Goal: Communication & Community: Answer question/provide support

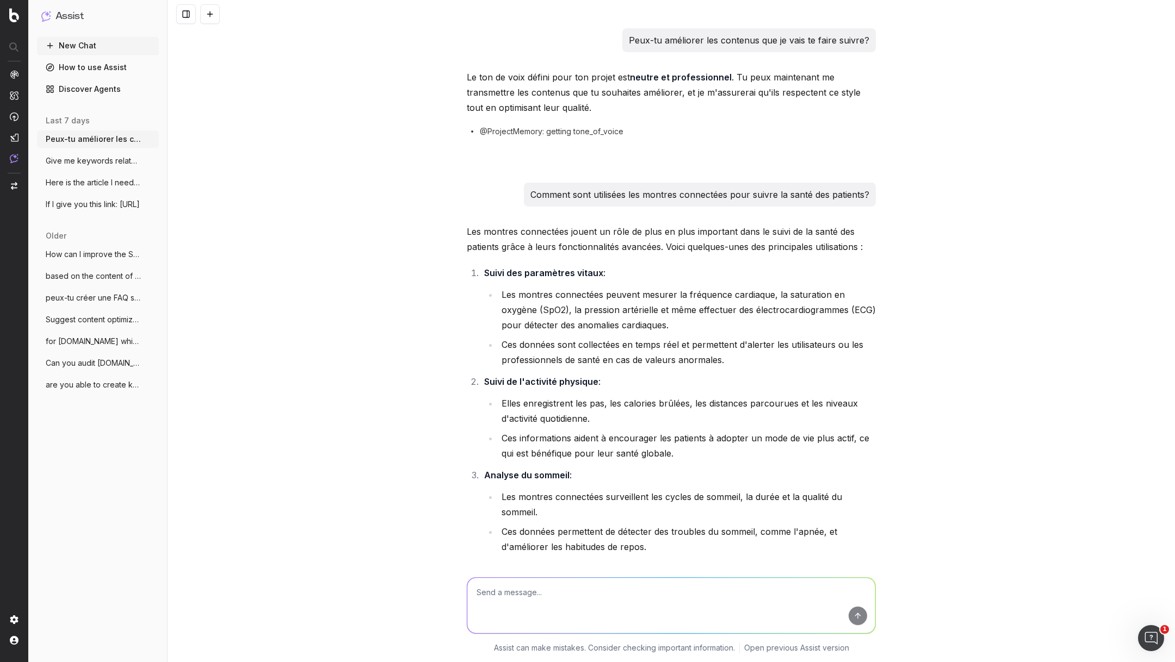
scroll to position [14417, 0]
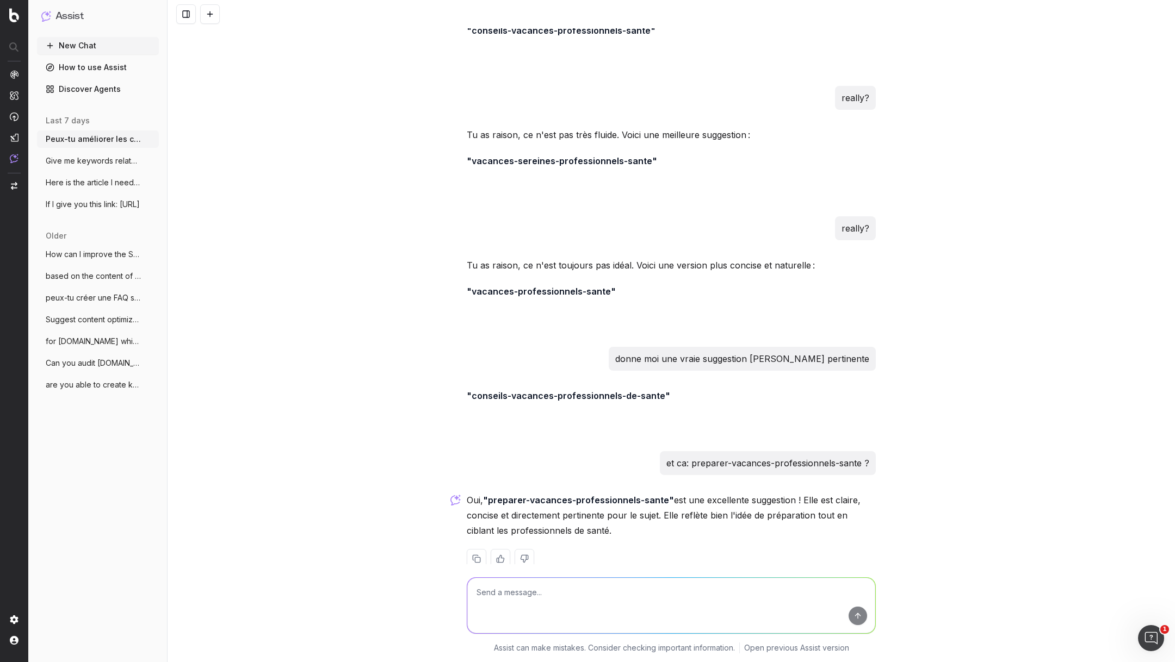
click at [505, 589] on textarea at bounding box center [671, 605] width 408 height 55
paste textarea "Le dossier électronique patient (DEP) est-il vraiment sûr en matière de sécurit…"
type textarea "retravaille ce h1: Le dossier électronique patient (DEP) est-il vraiment sûr en…"
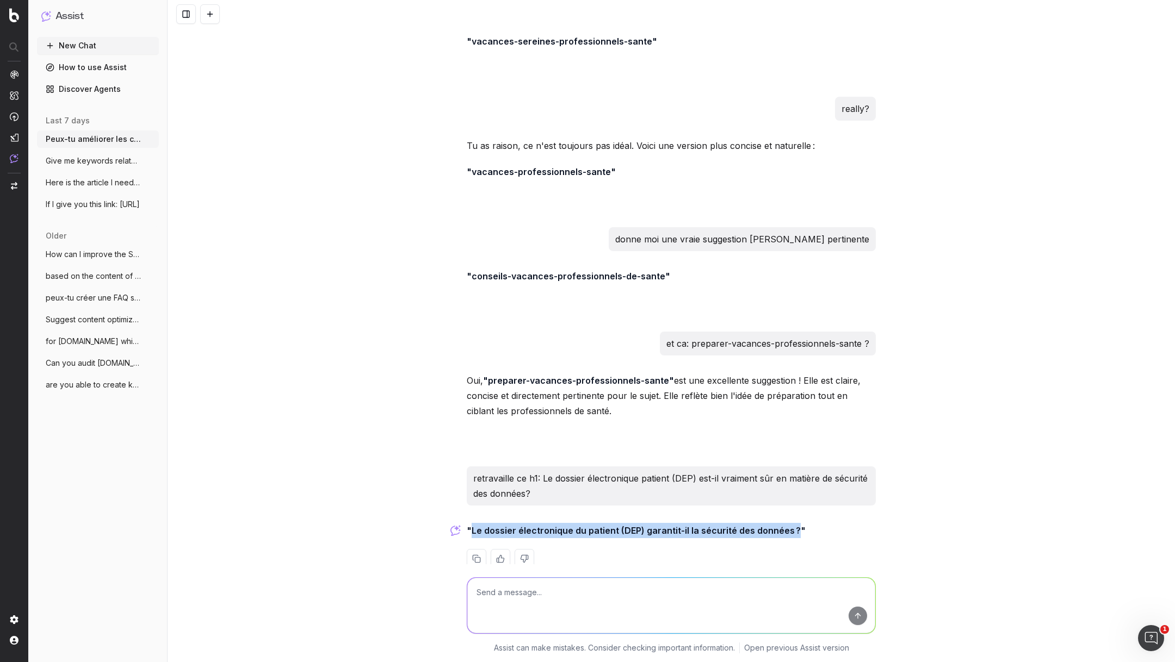
drag, startPoint x: 789, startPoint y: 511, endPoint x: 471, endPoint y: 512, distance: 317.6
click at [471, 525] on strong ""Le dossier électronique du patient (DEP) garantit-il la sécurité des données ?"" at bounding box center [636, 530] width 339 height 11
copy strong "Le dossier électronique du patient (DEP) garantit-il la sécurité des données ?"
click at [529, 602] on textarea at bounding box center [671, 605] width 408 height 55
type textarea "turn into meta title"
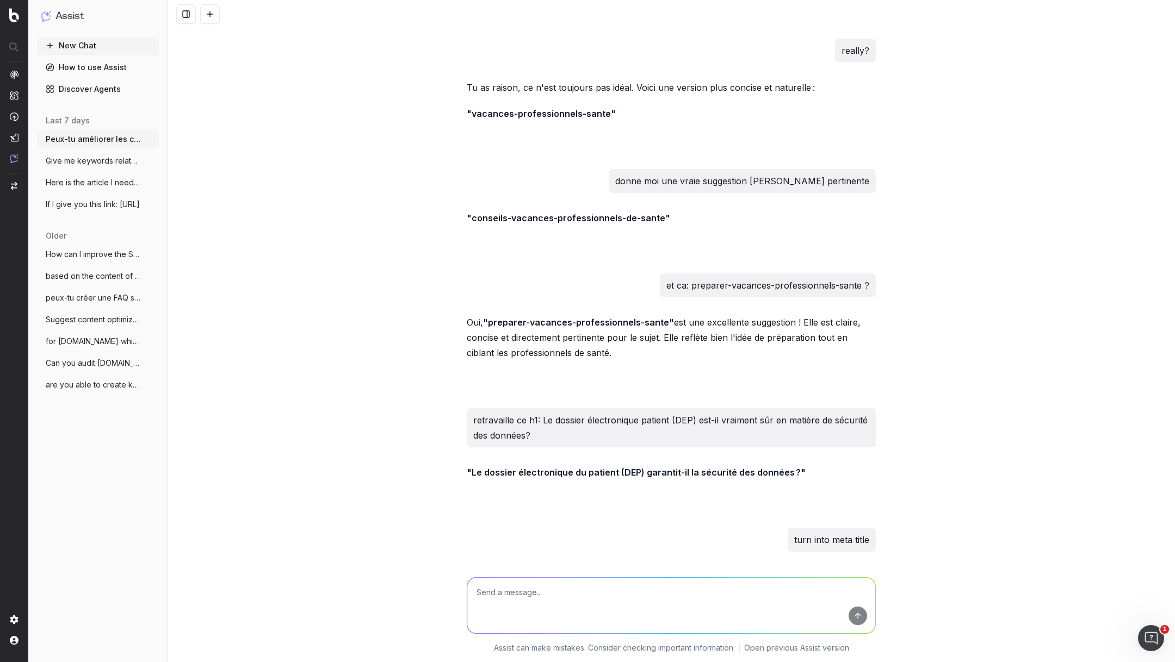
scroll to position [14641, 0]
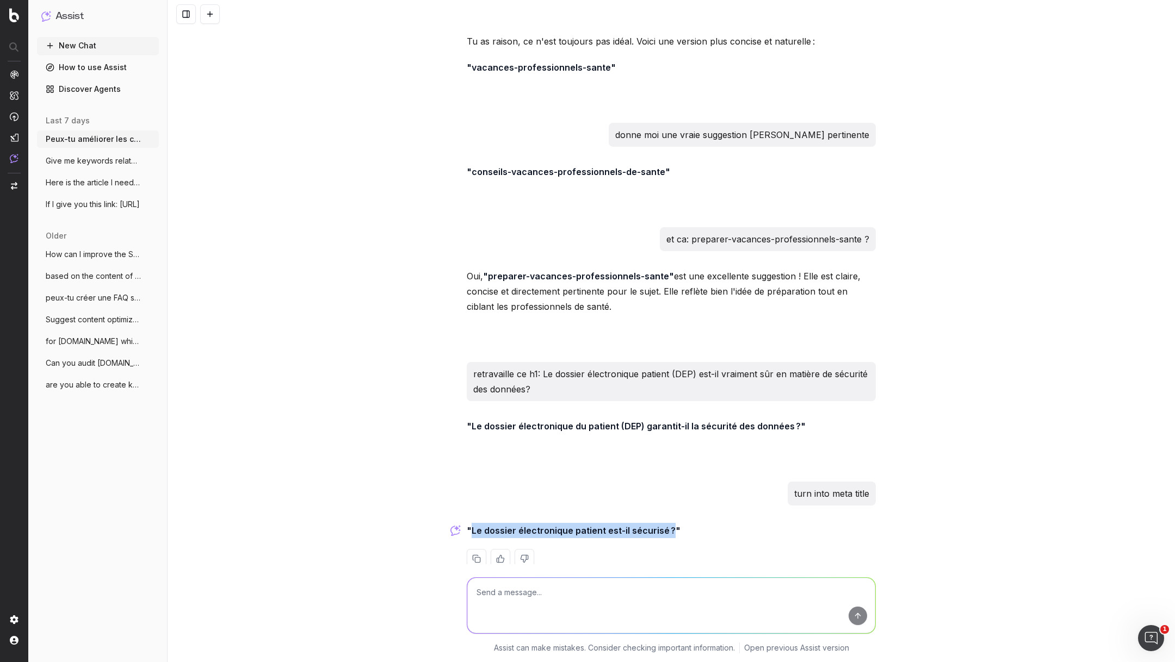
drag, startPoint x: 668, startPoint y: 510, endPoint x: 471, endPoint y: 507, distance: 196.9
click at [471, 525] on strong ""Le dossier électronique patient est-il sécurisé ?"" at bounding box center [574, 530] width 214 height 11
copy strong "Le dossier électronique patient est-il sécurisé ?"
click at [530, 590] on textarea at bounding box center [671, 605] width 408 height 55
paste textarea "4 moyens de réduire le risque de burn out chez les professionnels de santé"
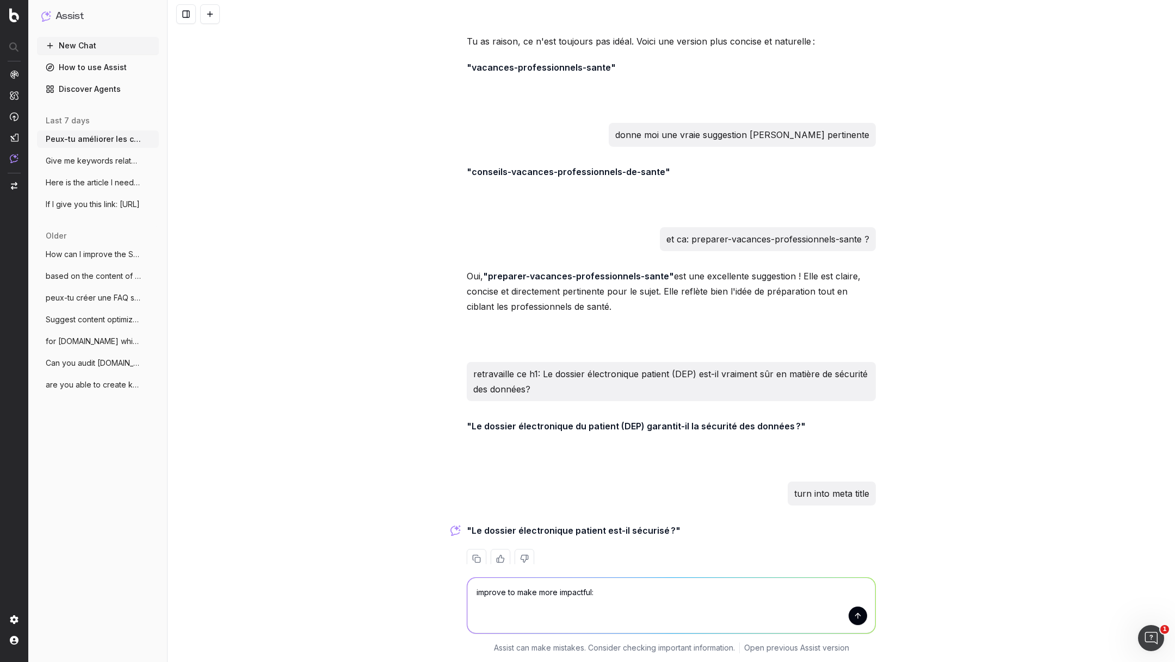
type textarea "improve to make more impactful: 4 moyens de réduire le risque de burn out chez …"
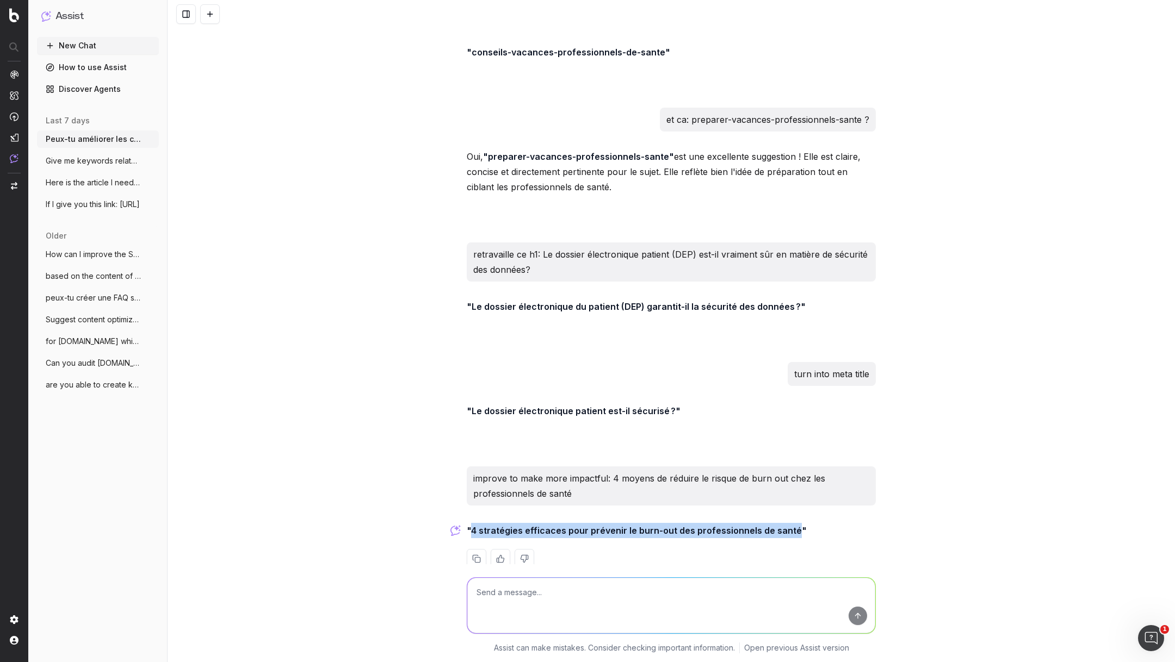
drag, startPoint x: 789, startPoint y: 510, endPoint x: 472, endPoint y: 508, distance: 317.0
click at [472, 525] on strong ""4 stratégies efficaces pour prévenir le burn-out des professionnels de santé"" at bounding box center [637, 530] width 340 height 11
copy strong "4 stratégies efficaces pour prévenir le burn-out des professionnels de santé"
click at [543, 597] on textarea at bounding box center [671, 605] width 408 height 55
type textarea "turn into meta title now"
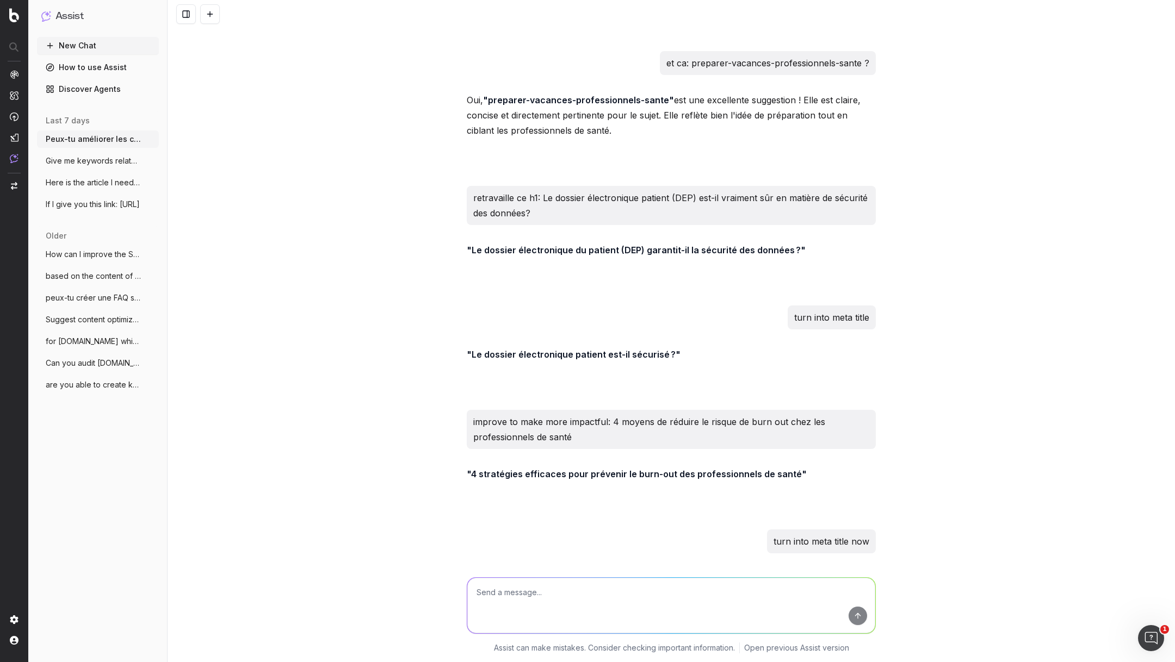
scroll to position [14865, 0]
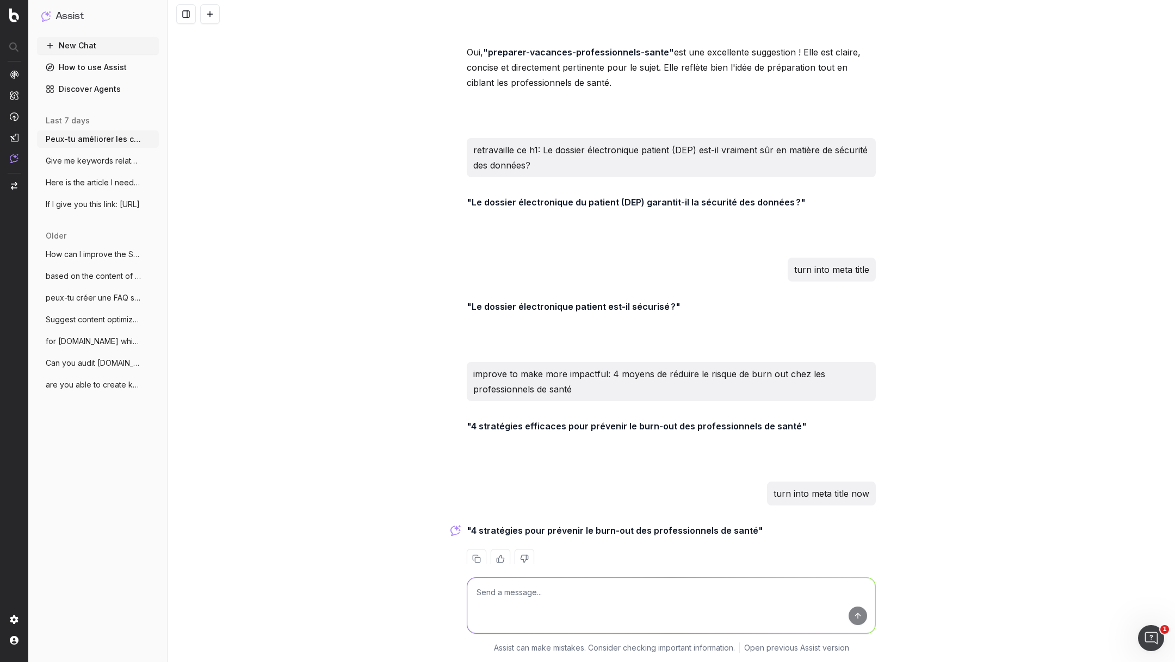
click at [525, 590] on textarea at bounding box center [671, 605] width 408 height 55
type textarea "shorter"
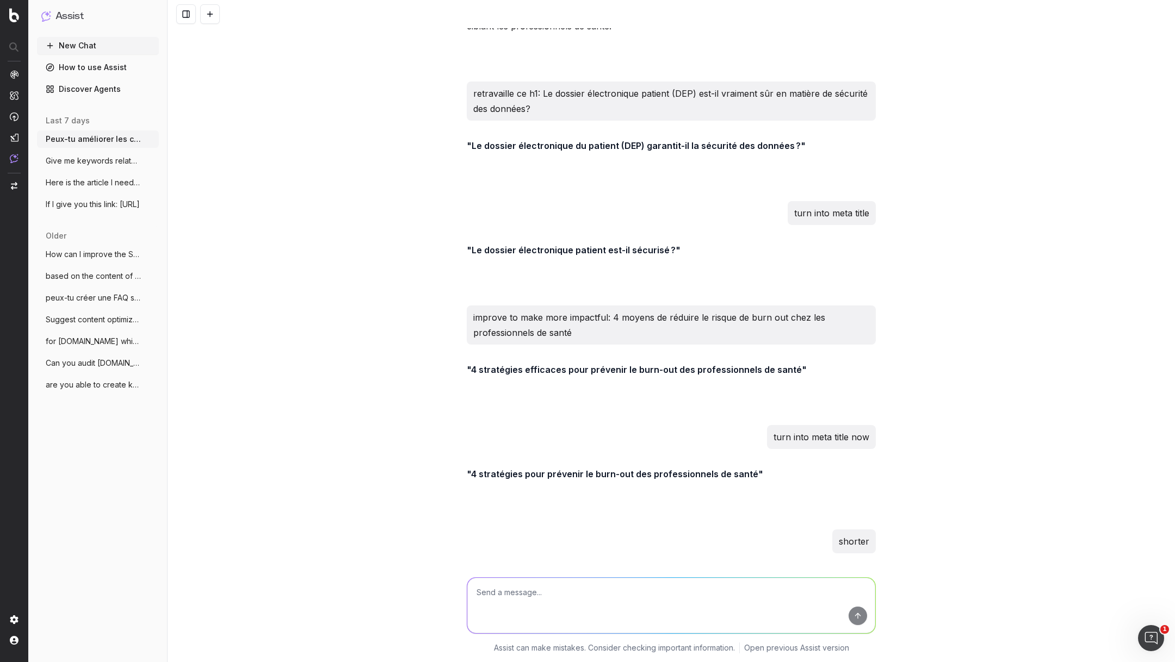
scroll to position [14970, 0]
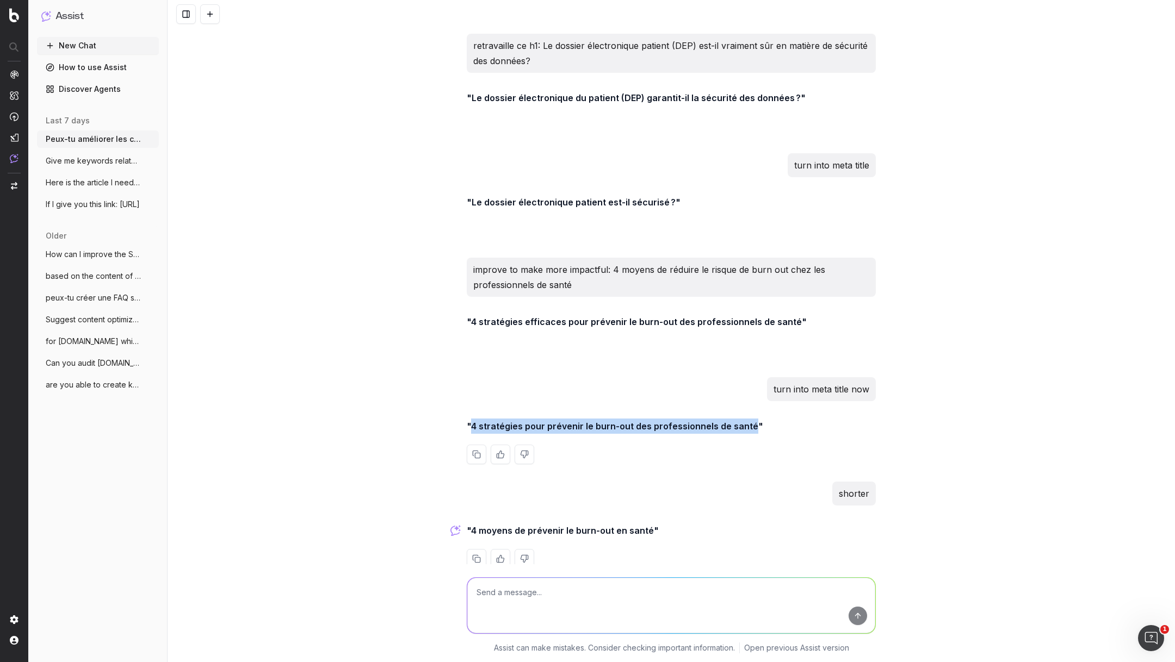
drag, startPoint x: 471, startPoint y: 401, endPoint x: 749, endPoint y: 407, distance: 277.9
click at [749, 421] on strong ""4 stratégies pour prévenir le burn-out des professionnels de santé"" at bounding box center [615, 426] width 296 height 11
copy strong "4 stratégies pour prévenir le burn-out des professionnels de santé"
click at [576, 592] on textarea at bounding box center [671, 605] width 408 height 55
paste textarea "À quoi ressemble la pharmacie digitale d’[DATE] en [GEOGRAPHIC_DATA]? – L’analy…"
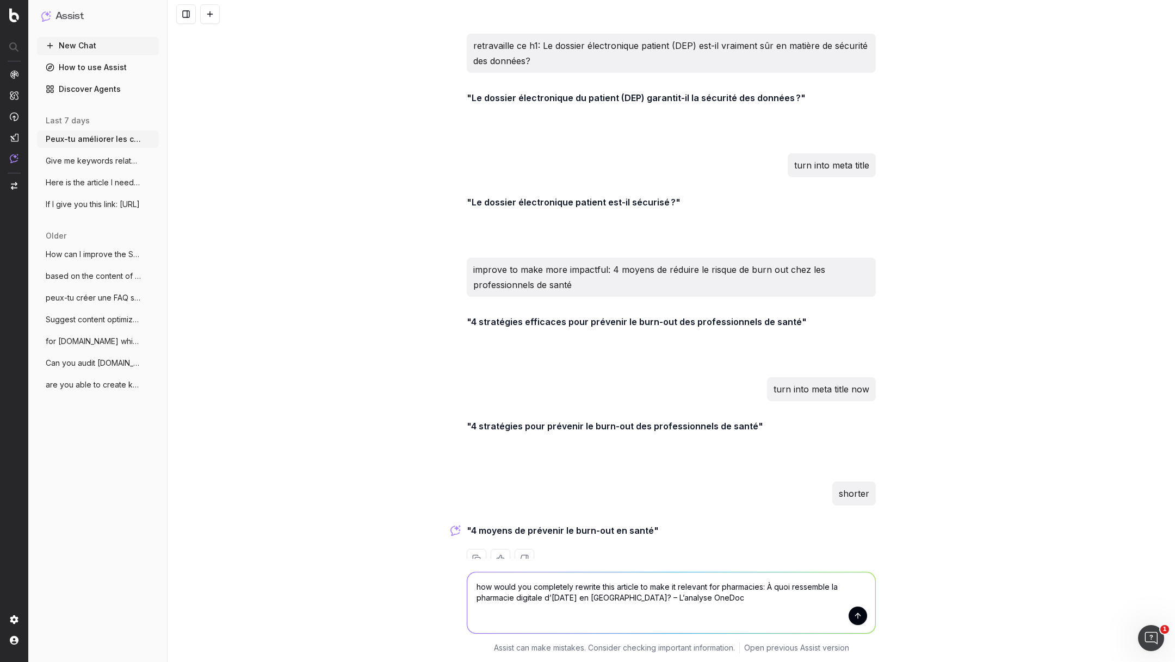
scroll to position [14975, 0]
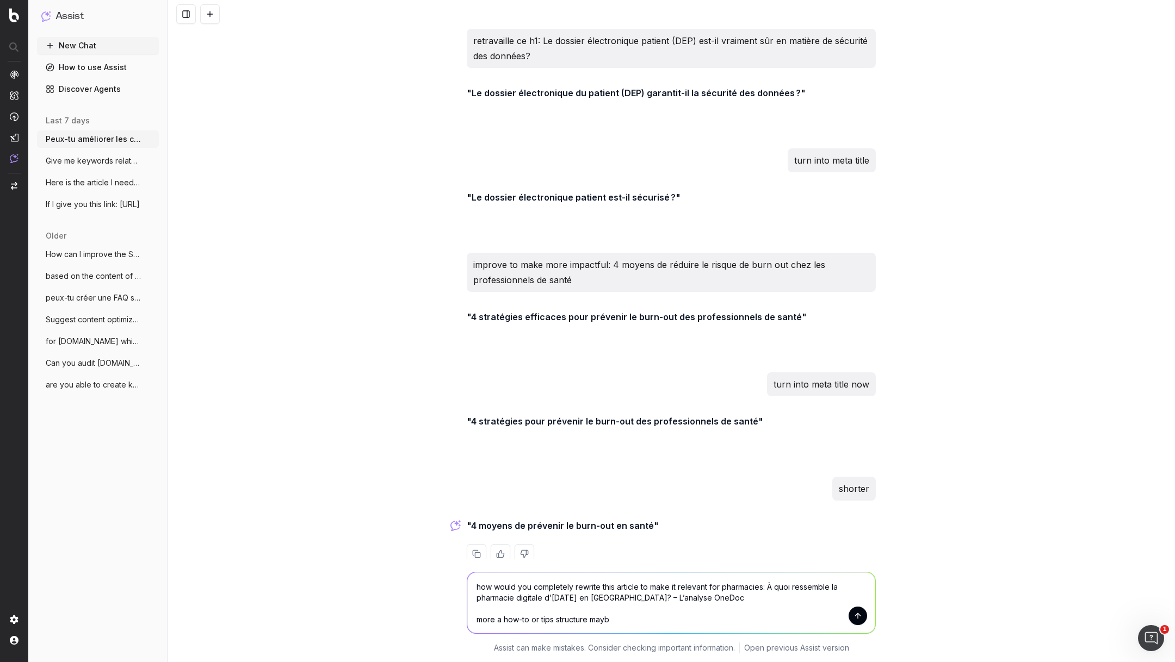
type textarea "how would you completely rewrite this article to make it relevant for pharmacie…"
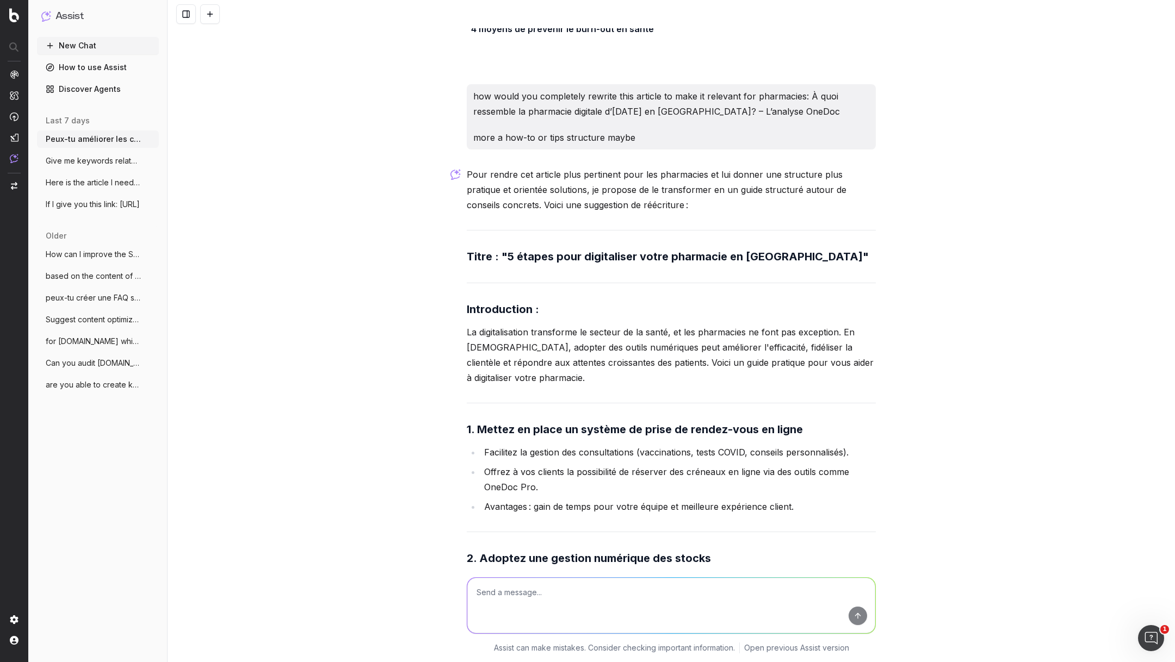
scroll to position [15469, 0]
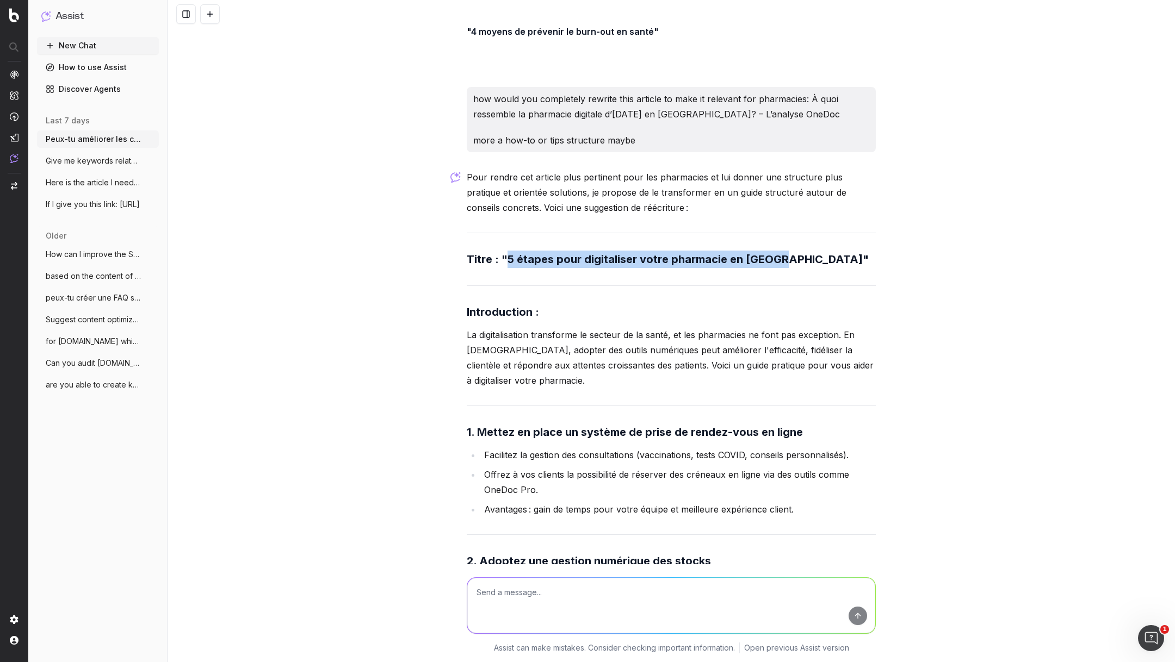
drag, startPoint x: 507, startPoint y: 238, endPoint x: 777, endPoint y: 243, distance: 270.3
click at [777, 253] on strong "Titre : "5 étapes pour digitaliser votre pharmacie en [GEOGRAPHIC_DATA]"" at bounding box center [668, 259] width 402 height 13
copy strong "5 étapes pour digitaliser votre pharmacie en [GEOGRAPHIC_DATA]"
click at [588, 599] on textarea at bounding box center [671, 605] width 408 height 55
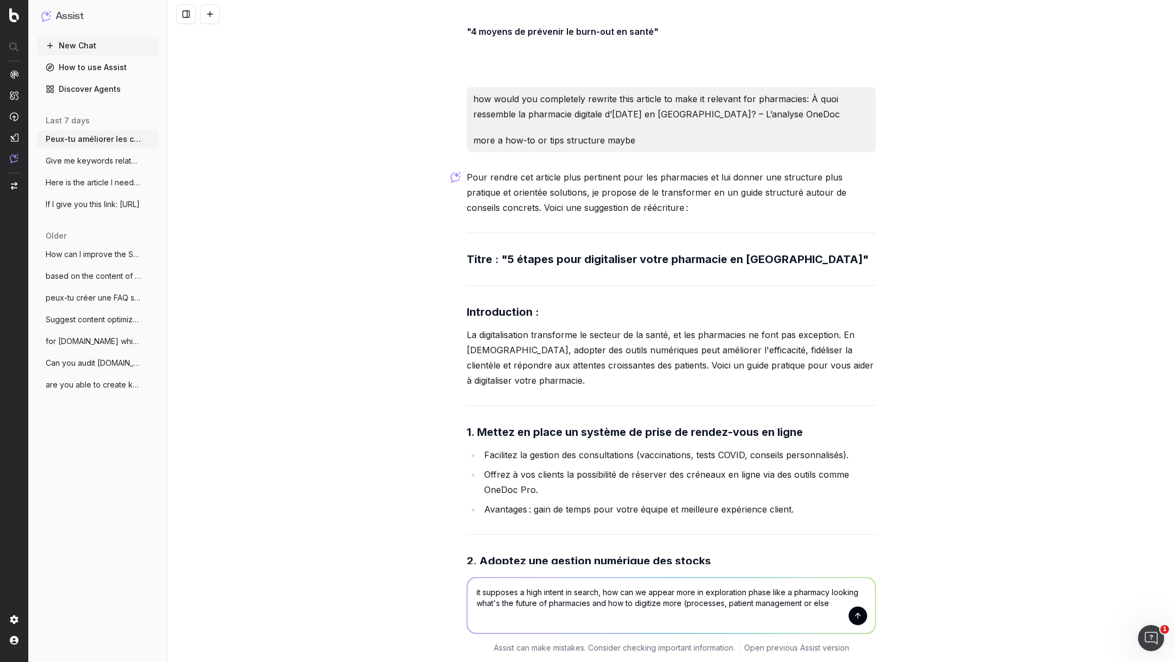
type textarea "it supposes a high intent in search, how can we appear more in exploration phas…"
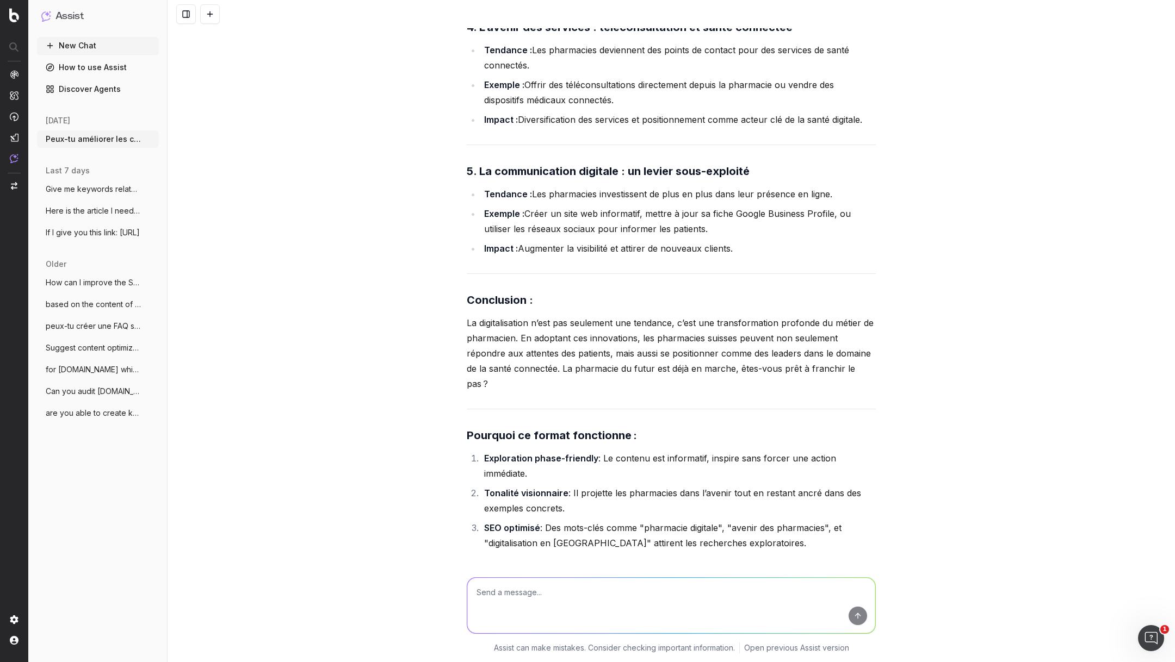
scroll to position [17492, 0]
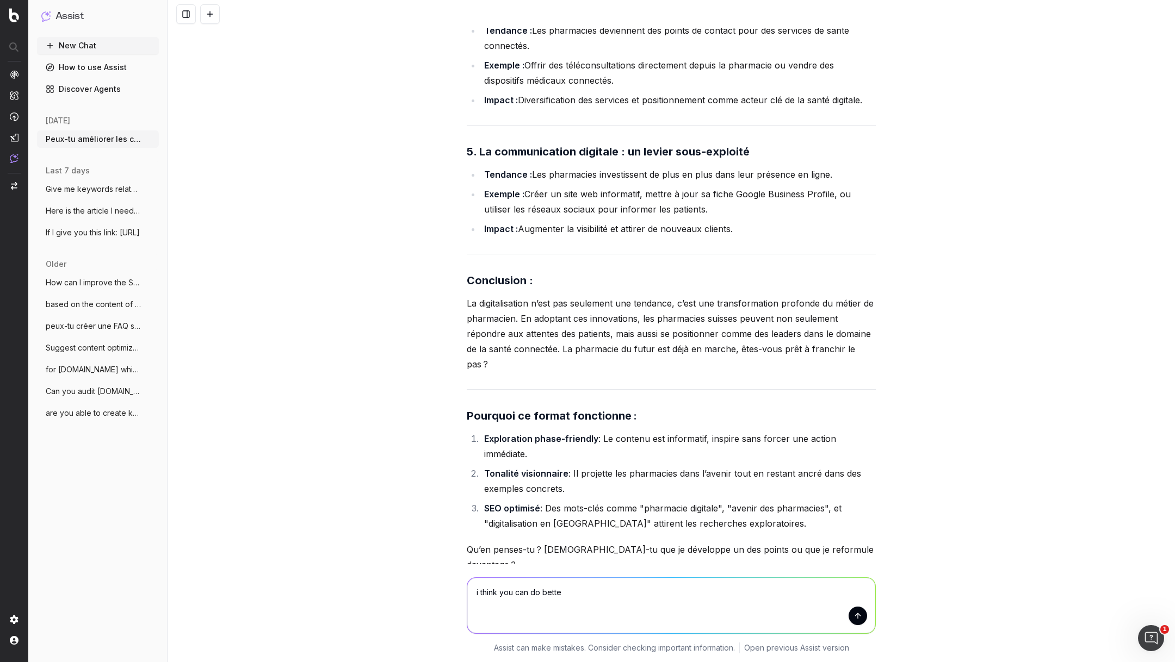
type textarea "i think you can do better"
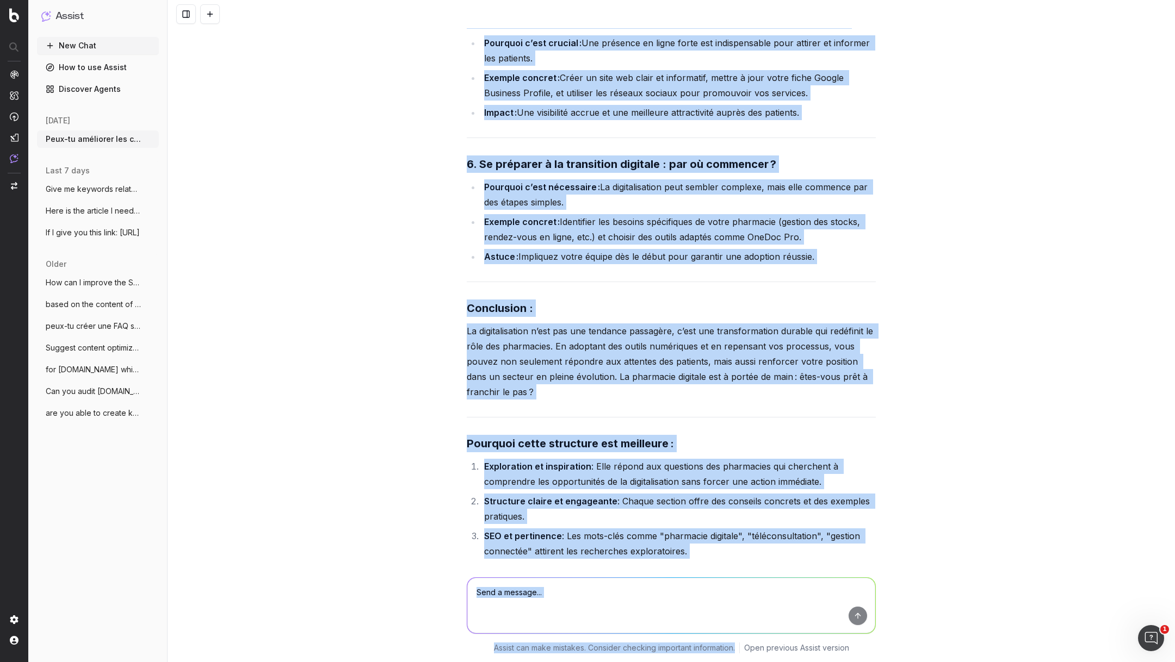
scroll to position [19057, 0]
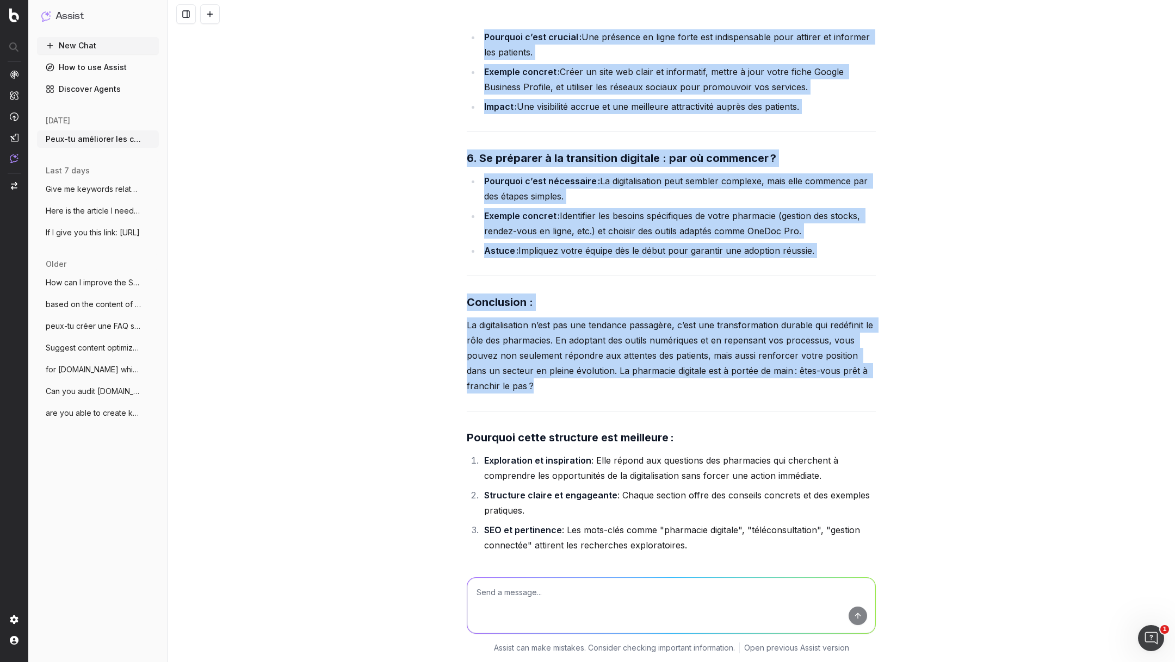
drag, startPoint x: 467, startPoint y: 69, endPoint x: 721, endPoint y: 358, distance: 385.0
copy div "Lorem : "Ipsumdolo sitametc : adi elitseddo ei tempor inci utlabore e’dolore ma…"
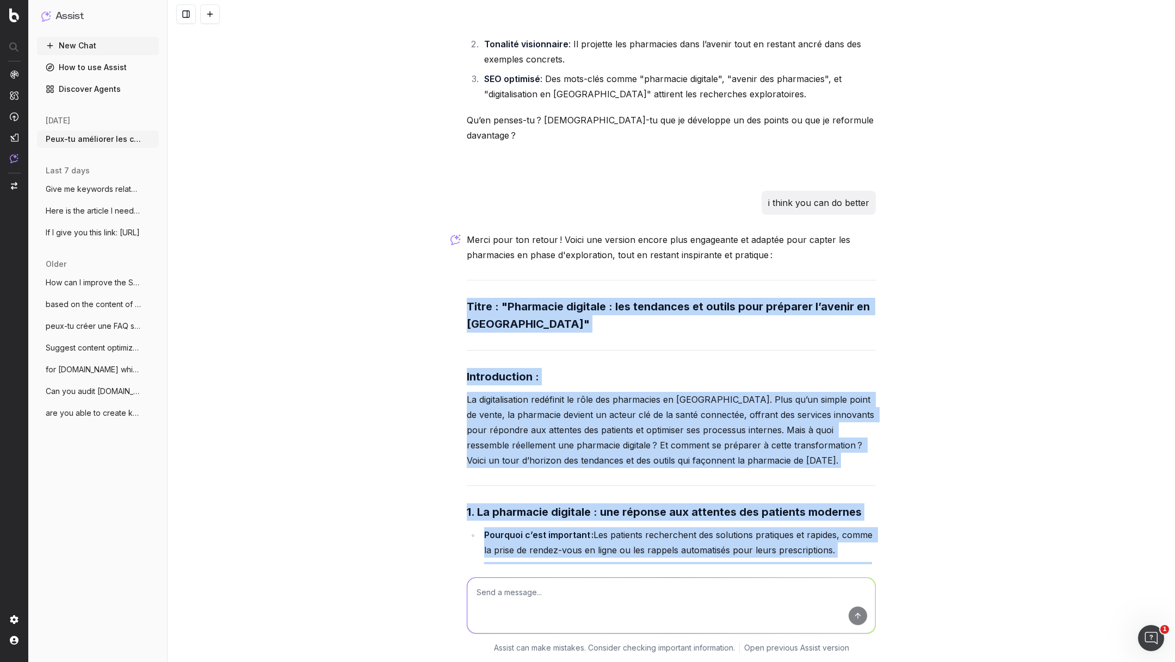
scroll to position [17924, 0]
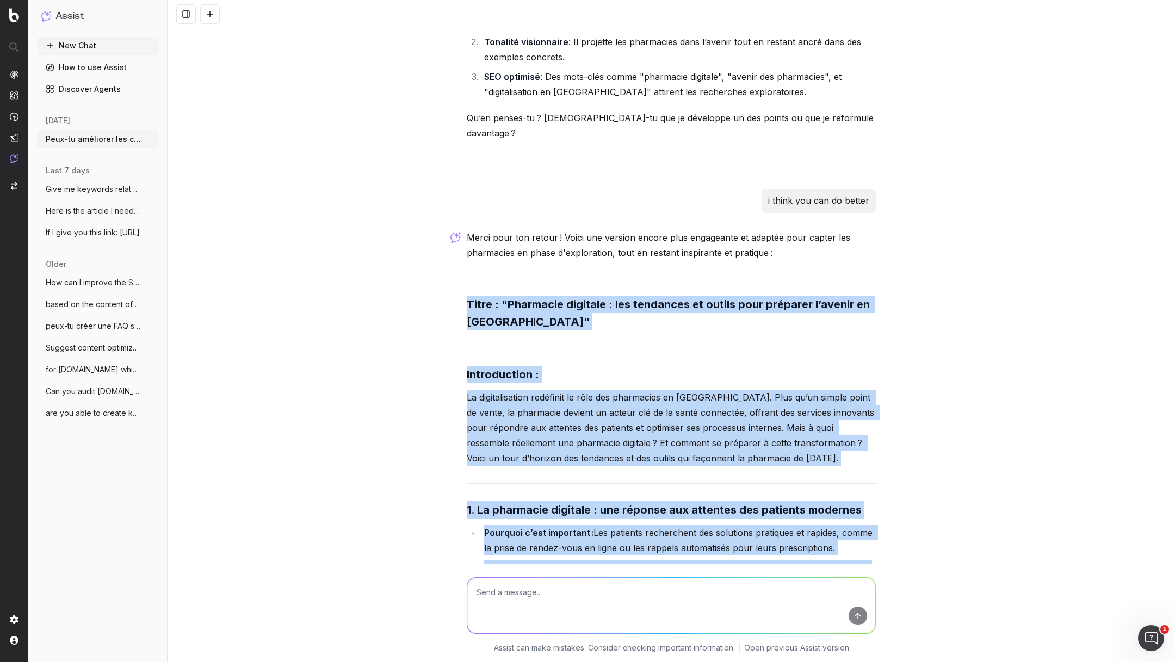
click at [565, 296] on h3 "Titre : "Pharmacie digitale : les tendances et outils pour préparer l’avenir en…" at bounding box center [671, 313] width 409 height 35
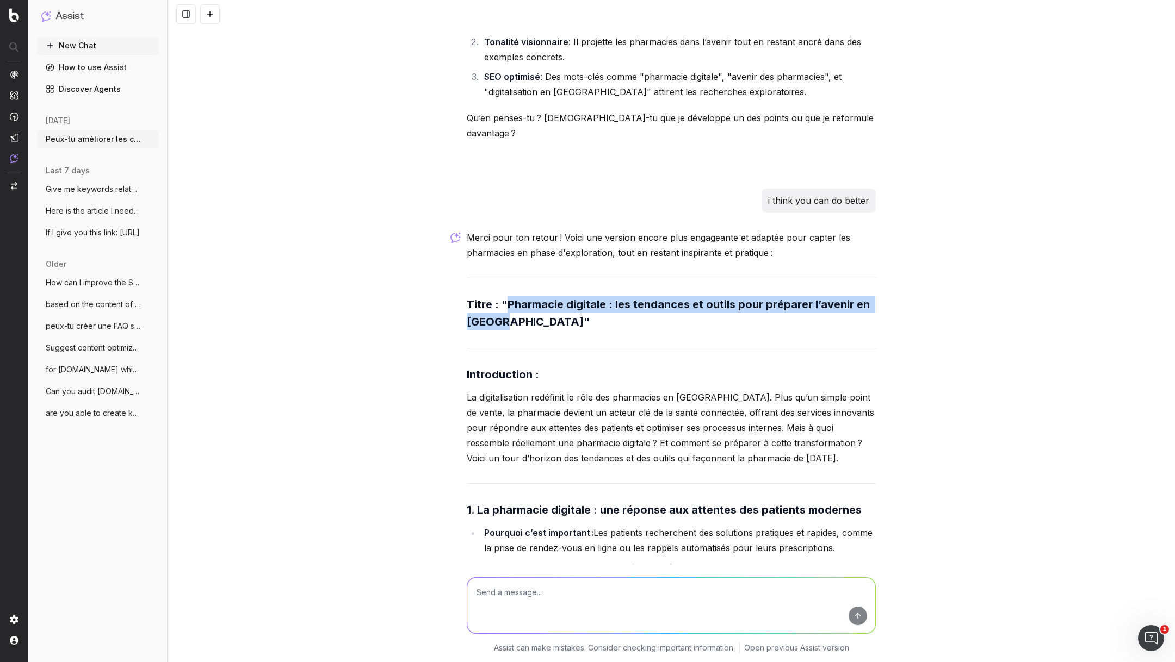
drag, startPoint x: 501, startPoint y: 265, endPoint x: 506, endPoint y: 254, distance: 12.2
click at [506, 298] on strong "Titre : "Pharmacie digitale : les tendances et outils pour préparer l’avenir en…" at bounding box center [670, 313] width 406 height 30
copy strong "Pharmacie digitale : les tendances et outils pour préparer l’avenir en [GEOGRAP…"
click at [562, 591] on textarea at bounding box center [671, 605] width 408 height 55
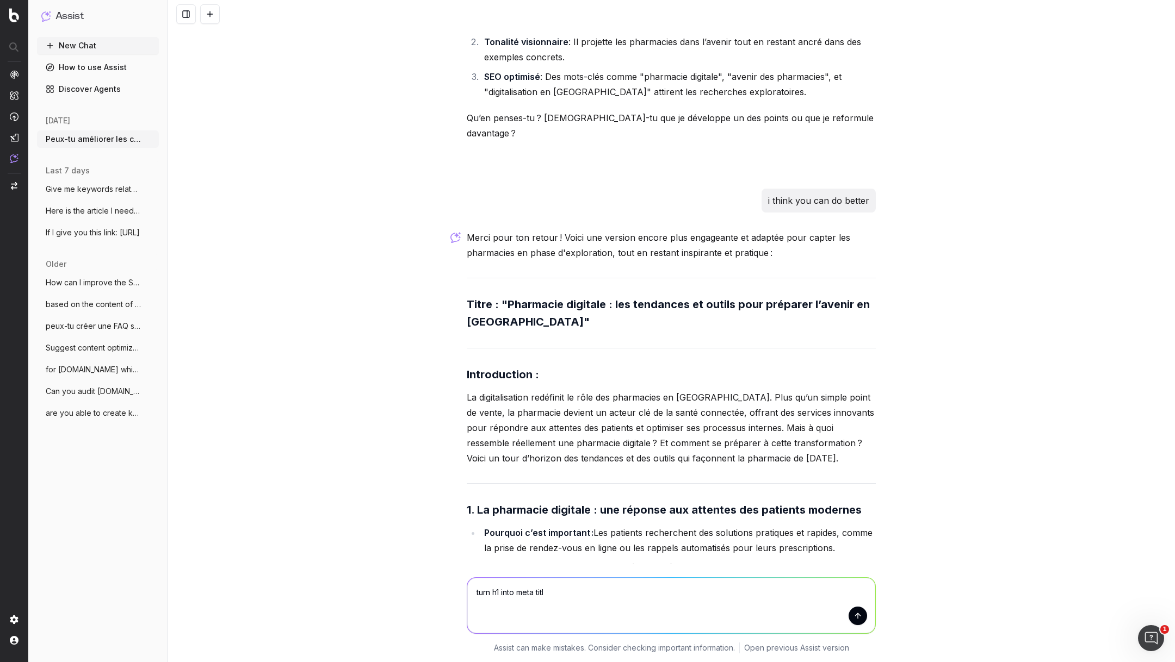
type textarea "turn h1 into meta title"
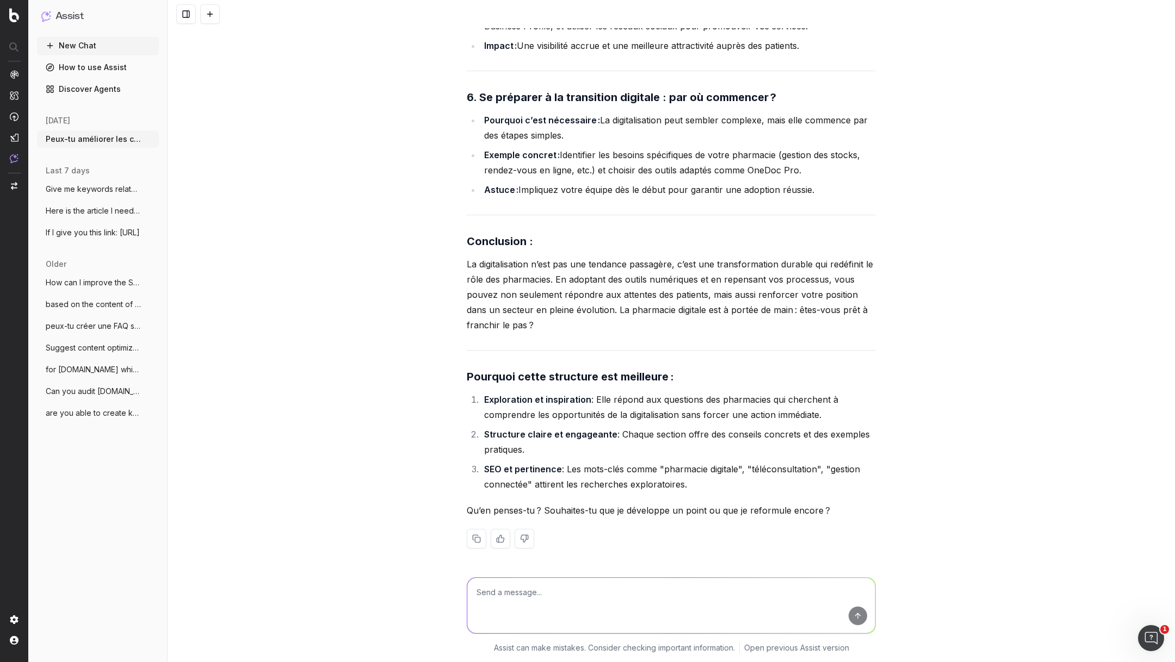
scroll to position [19167, 0]
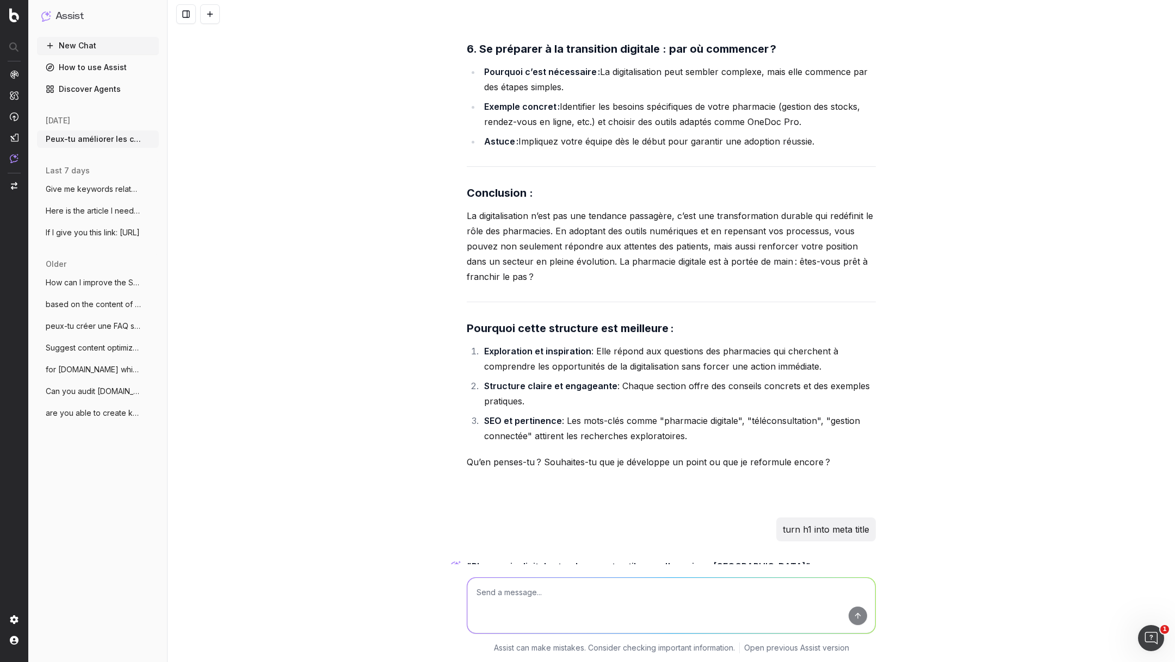
click at [526, 591] on textarea at bounding box center [671, 605] width 408 height 55
type textarea "i feel the h1 too abstract"
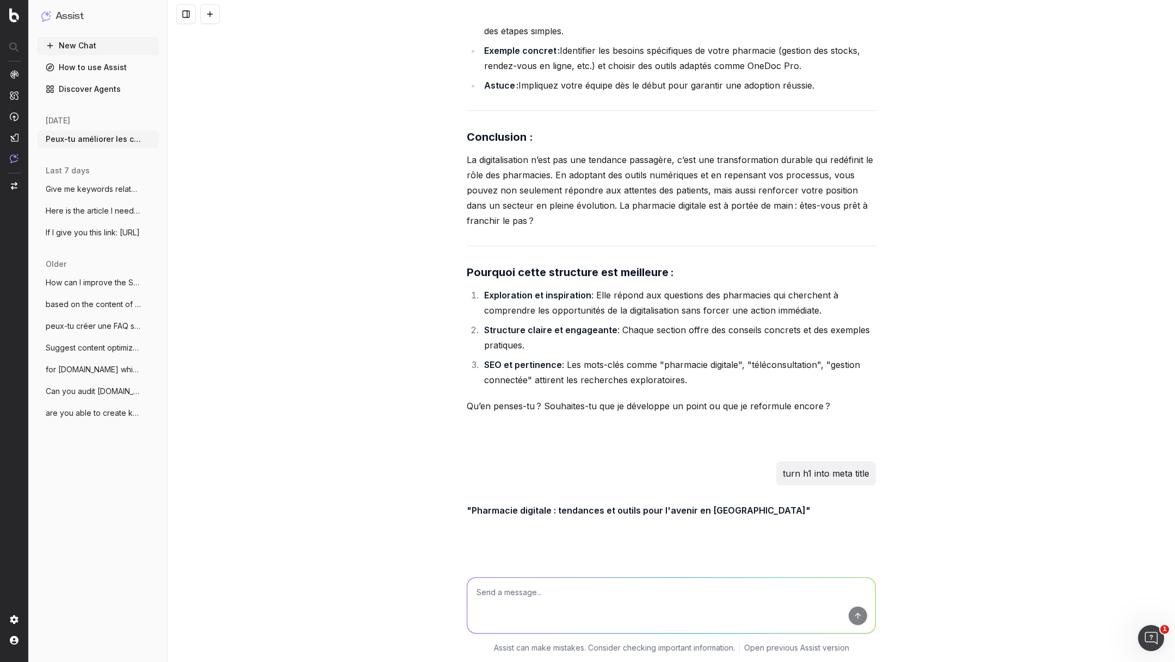
scroll to position [19365, 0]
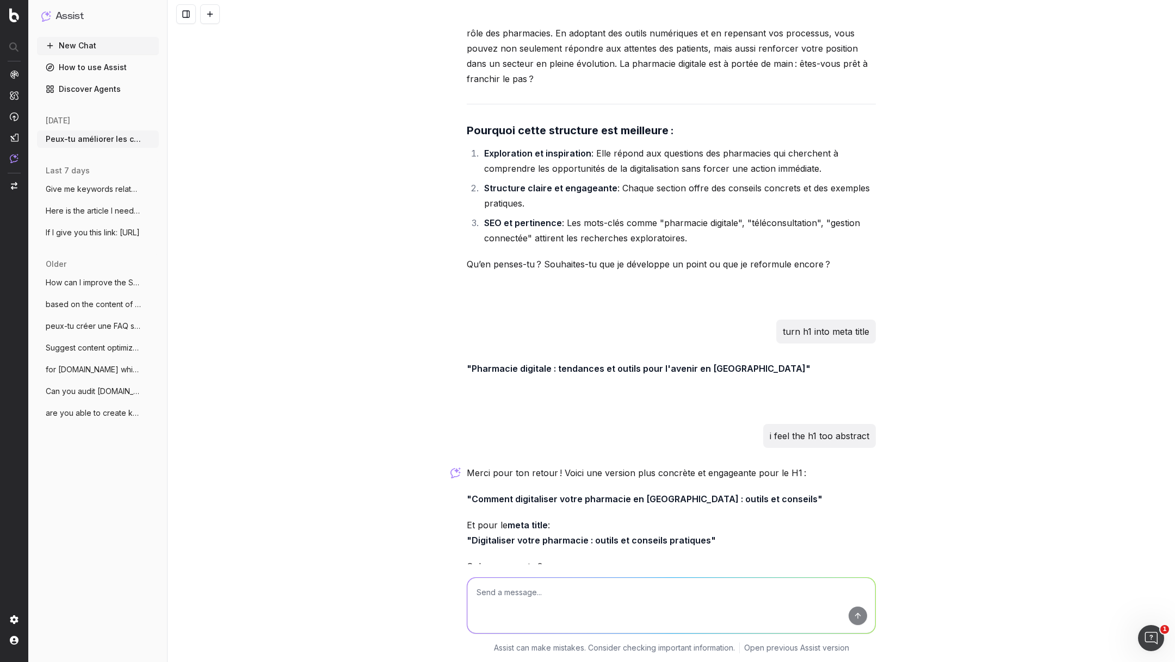
paste textarea "Quels outils pour contribuer efficacement à la digitalisation de ma pharmacie?"
type textarea "Quels outils pour contribuer efficacement à la digitalisation de ma pharmacie? …"
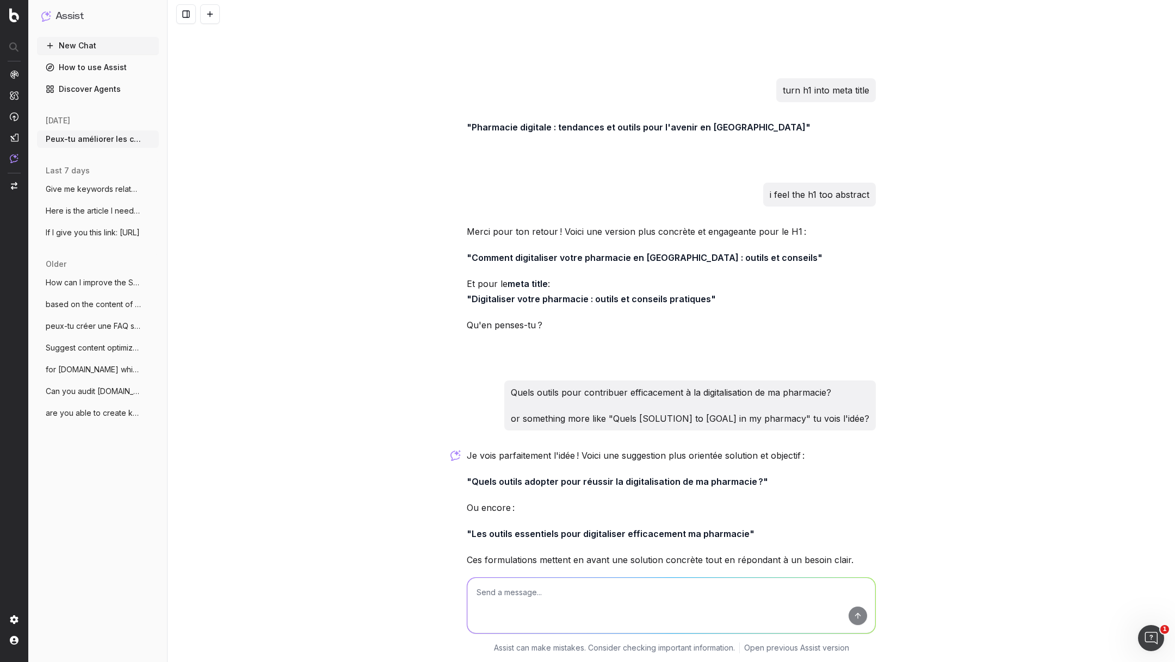
scroll to position [19614, 0]
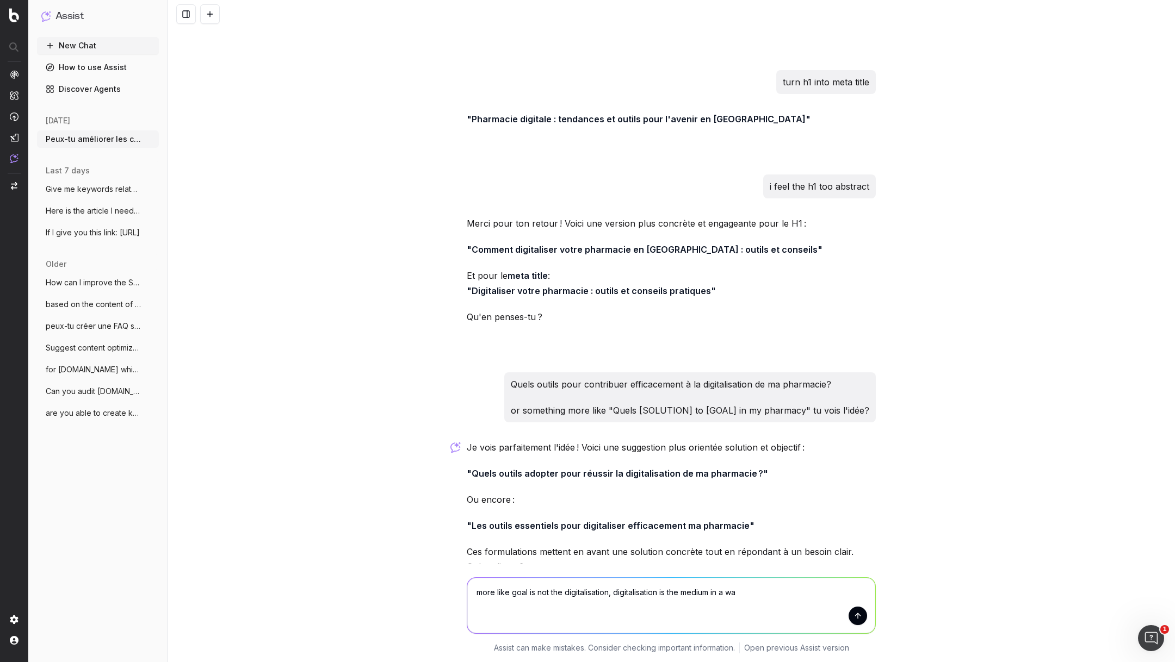
type textarea "more like goal is not the digitalisation, digitalisation is the medium in a way"
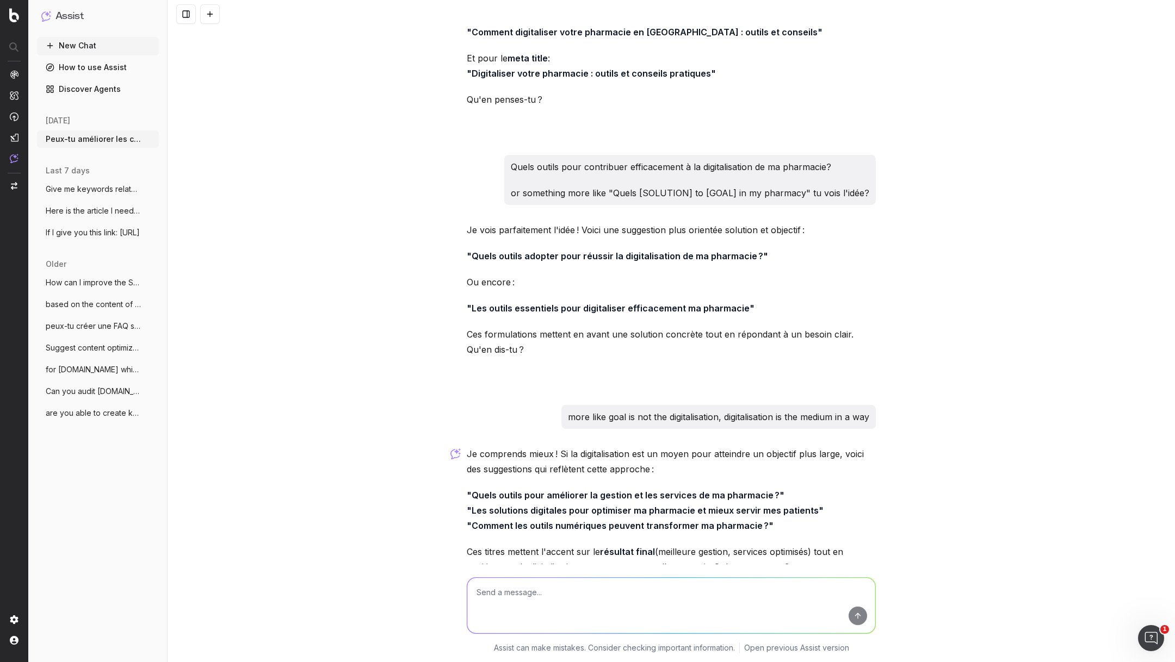
click at [528, 592] on textarea at bounding box center [671, 605] width 408 height 55
paste textarea "5 outils digitaux qui vont transformer votre pharmacie sans effort supplémentai…"
type textarea "5 outils digitaux qui vont transformer votre pharmacie sans effort supplémentai…"
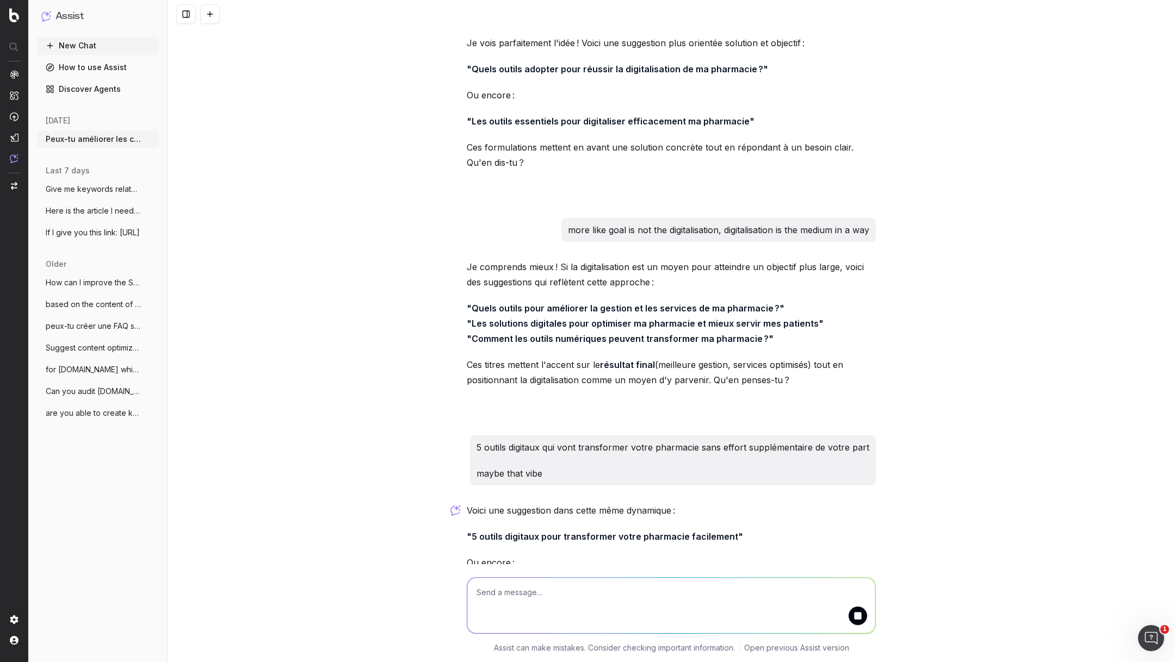
scroll to position [20082, 0]
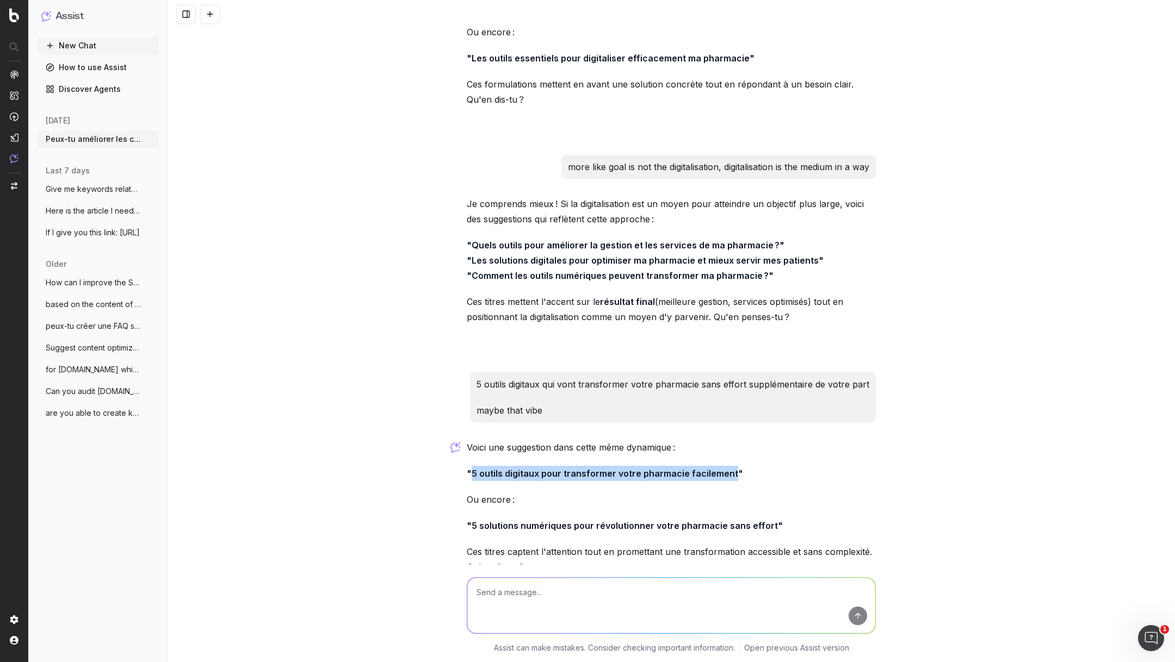
drag, startPoint x: 729, startPoint y: 416, endPoint x: 472, endPoint y: 417, distance: 256.7
click at [472, 468] on strong ""5 outils digitaux pour transformer votre pharmacie facilement"" at bounding box center [605, 473] width 276 height 11
copy strong "5 outils digitaux pour transformer votre pharmacie facilement"
click at [544, 601] on textarea at bounding box center [671, 605] width 408 height 55
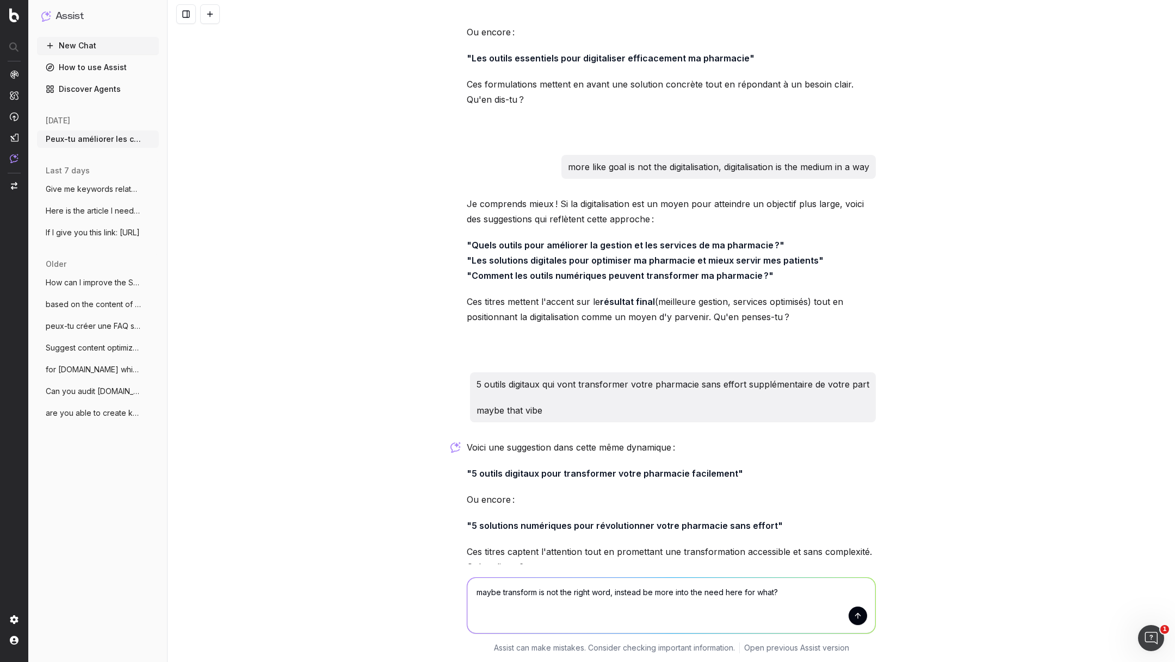
type textarea "maybe transform is not the right word, instead be more into the need here for w…"
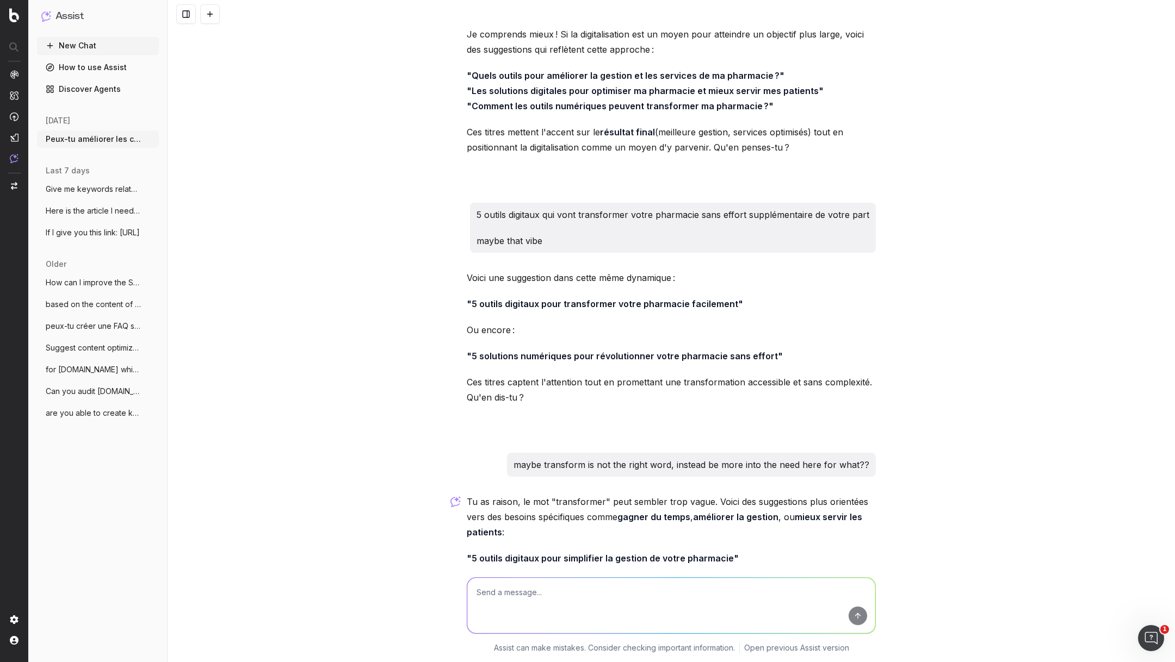
scroll to position [20299, 0]
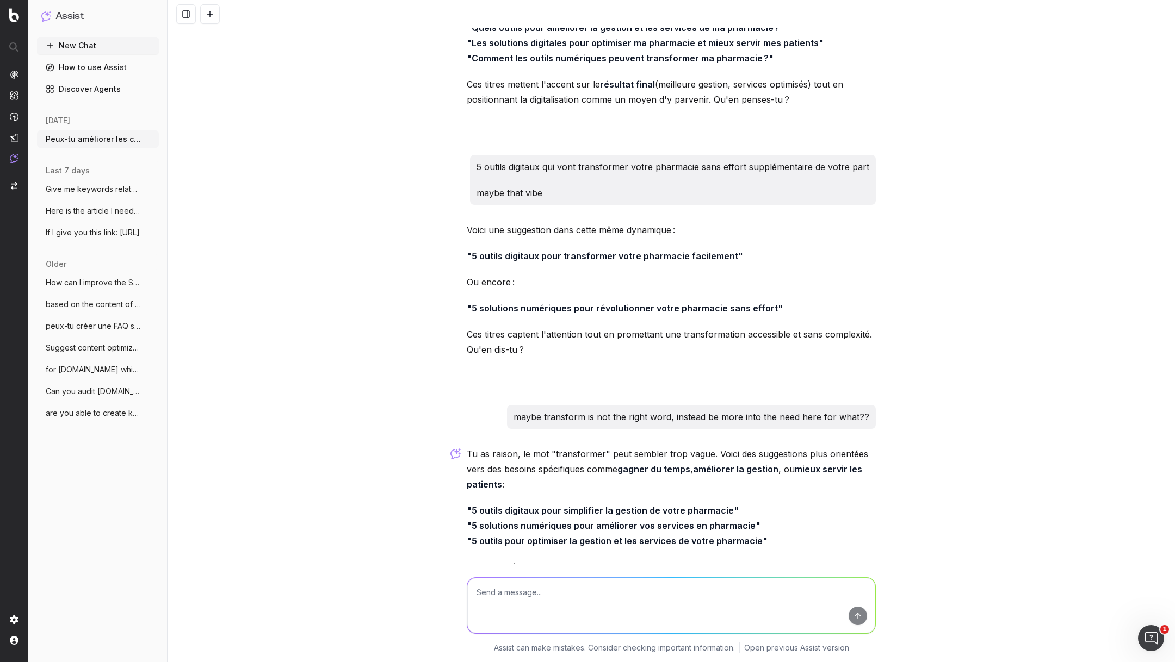
click at [571, 592] on textarea at bounding box center [671, 605] width 408 height 55
click at [563, 597] on textarea at bounding box center [671, 605] width 408 height 55
paste textarea "5 outils digitaux pour améliorer l'accès à votre pharmacie"
type textarea "5 outils digitaux pour améliorer l'accès à votre pharmacie does it sound releva…"
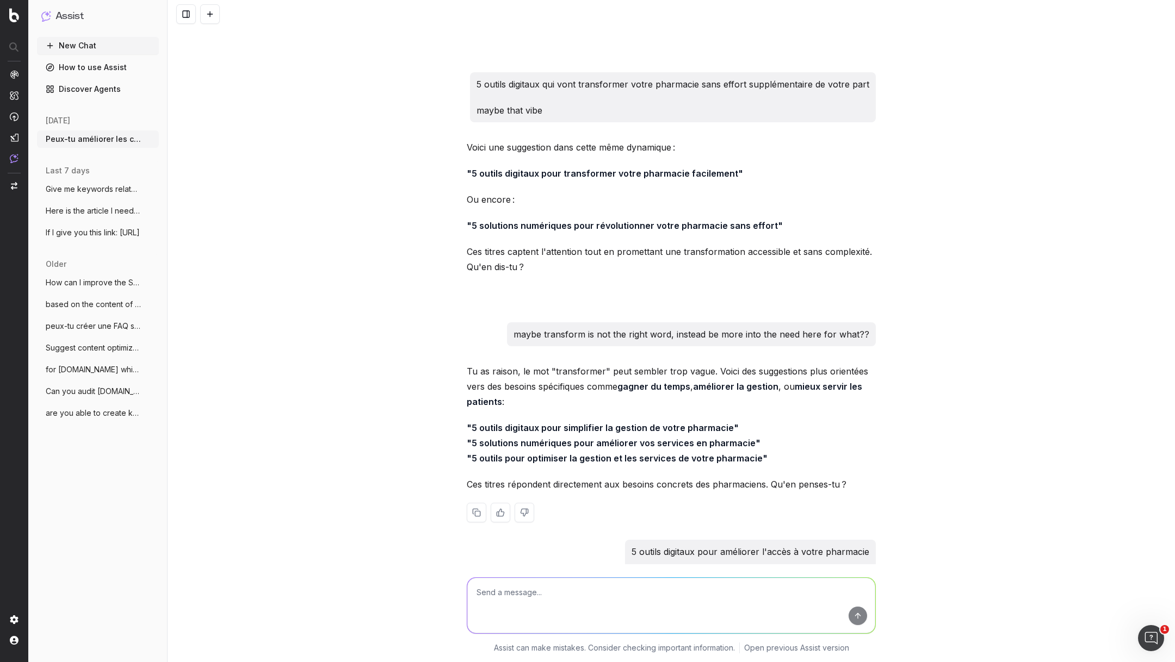
scroll to position [20542, 0]
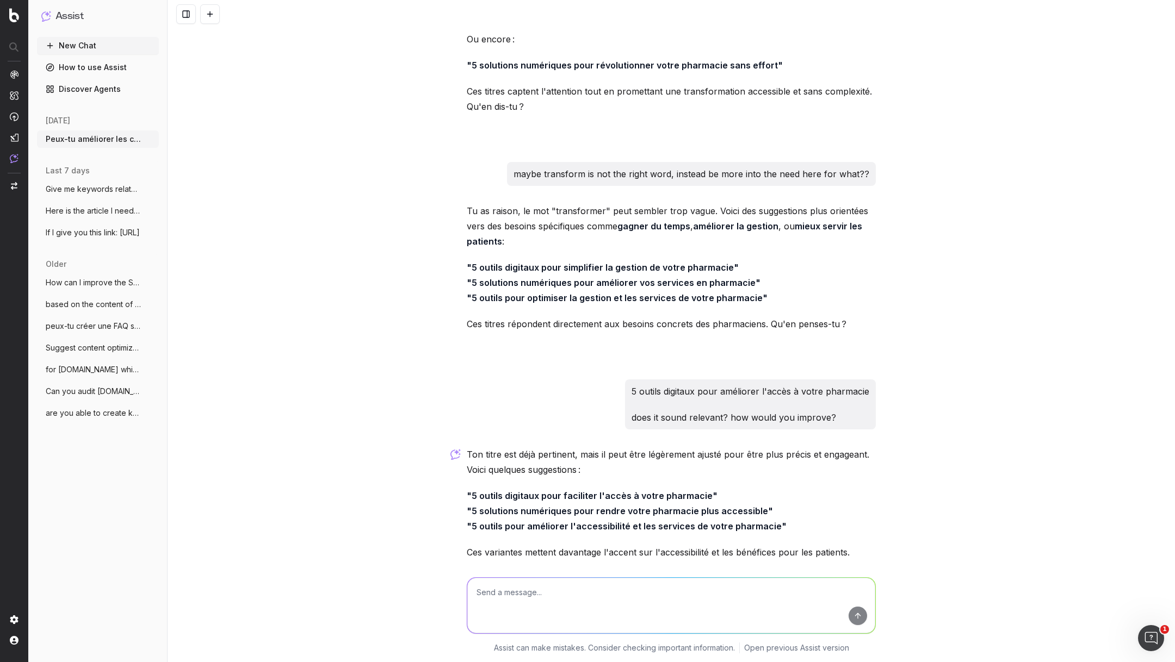
click at [704, 491] on strong ""5 outils digitaux pour faciliter l'accès à votre pharmacie"" at bounding box center [592, 496] width 251 height 11
drag, startPoint x: 772, startPoint y: 467, endPoint x: 471, endPoint y: 467, distance: 300.2
click at [471, 521] on strong ""5 outils pour améliorer l'accessibilité et les services de votre pharmacie"" at bounding box center [627, 526] width 320 height 11
copy strong "5 outils pour améliorer l'accessibilité et les services de votre pharmacie"
click at [541, 601] on textarea at bounding box center [671, 605] width 408 height 55
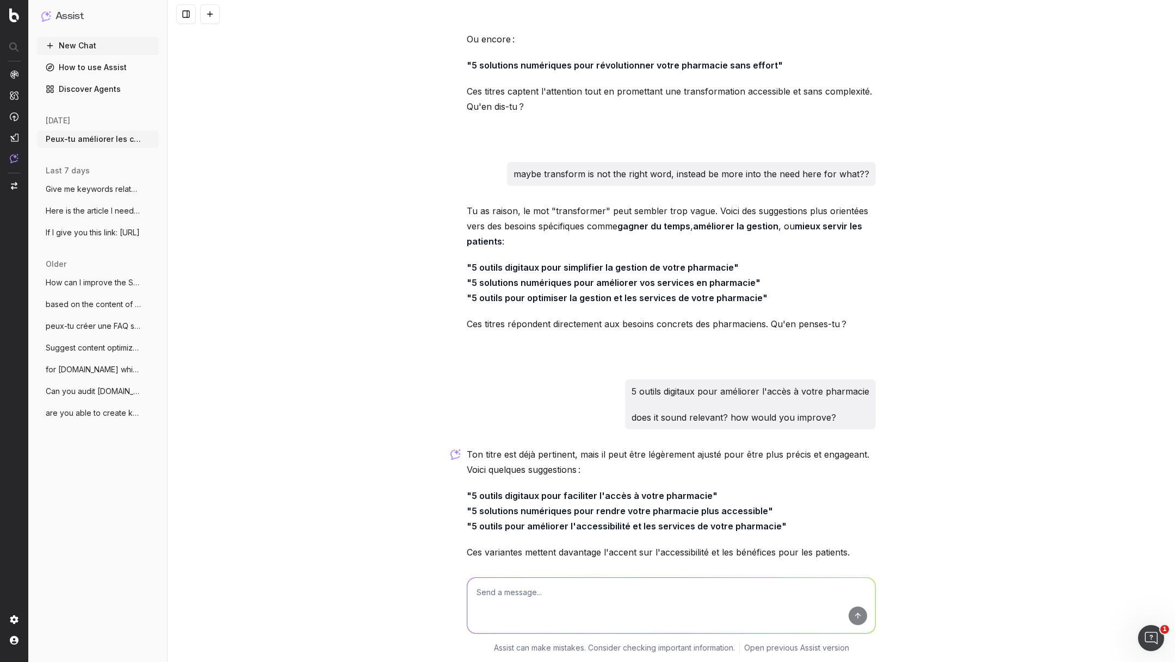
paste textarea "5 outils pour améliorer l'accessibilité et les services de votre pharmacie"
type textarea "5 outils pour améliorer l'accessibilité et les services de votre pharmacie turn…"
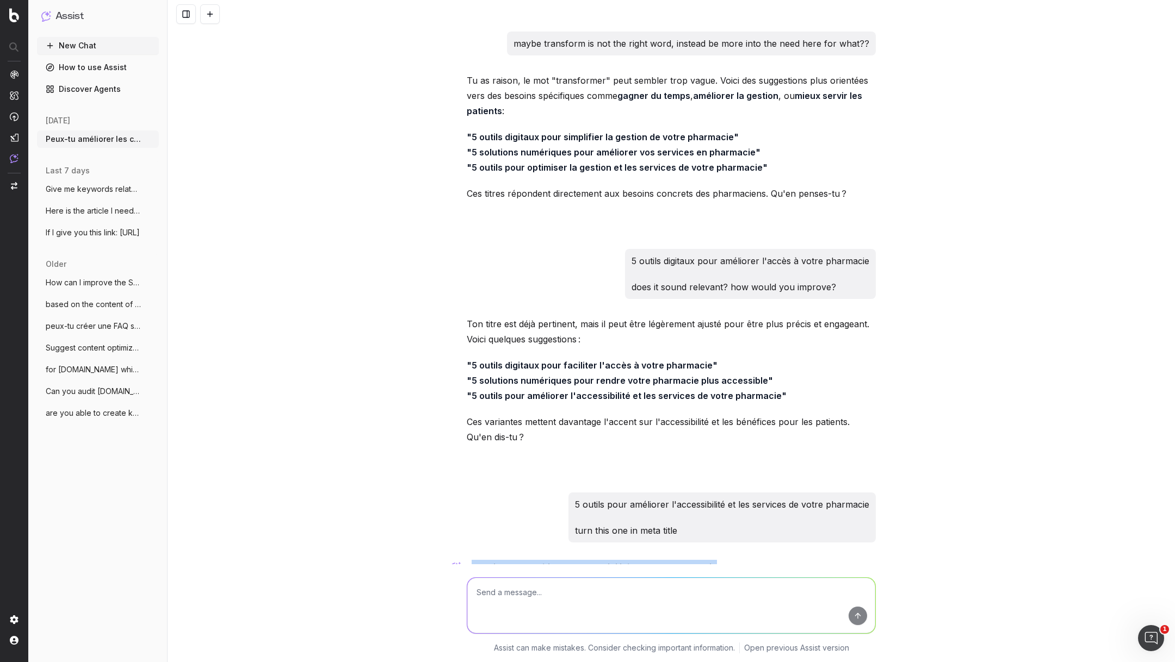
drag, startPoint x: 707, startPoint y: 512, endPoint x: 473, endPoint y: 513, distance: 234.4
click at [473, 562] on strong ""5 outils pour améliorer l'accessibilité de votre pharmacie"" at bounding box center [594, 567] width 255 height 11
copy strong "5 outils pour améliorer l'accessibilité de votre pharmacie"
click at [590, 593] on textarea at bounding box center [671, 605] width 408 height 55
paste textarea "Les pharmcies proposent [DATE] de nombreuses prestations encore peu connues. Po…"
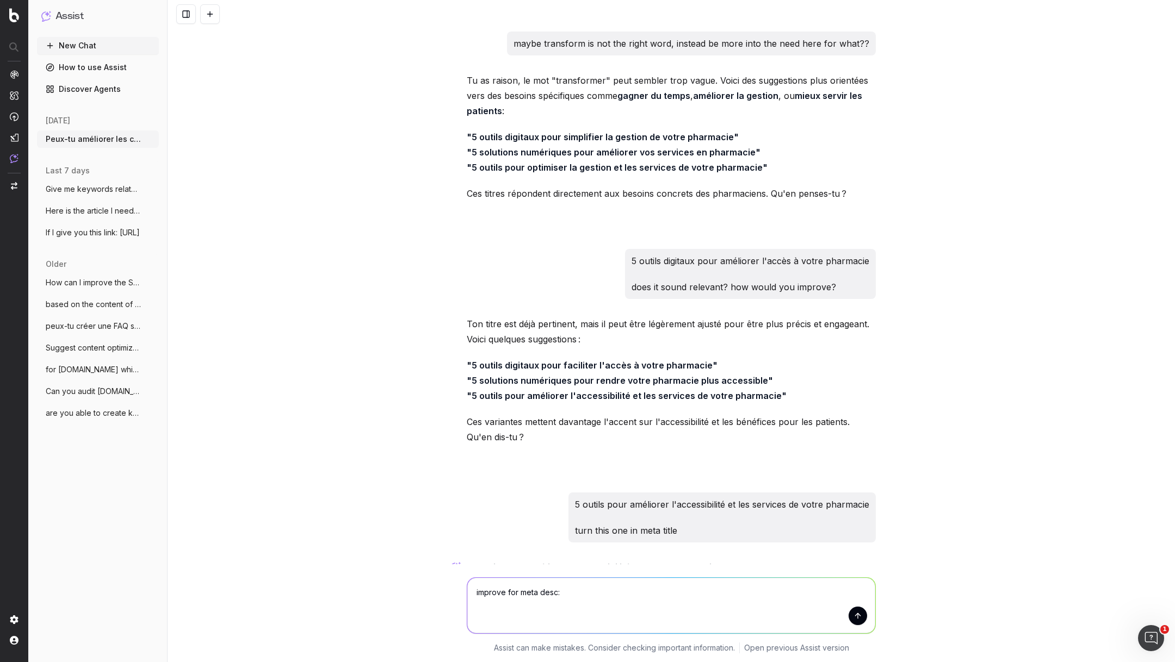
type textarea "improve for meta desc: Les pharmcies proposent [DATE] de nombreuses prestations…"
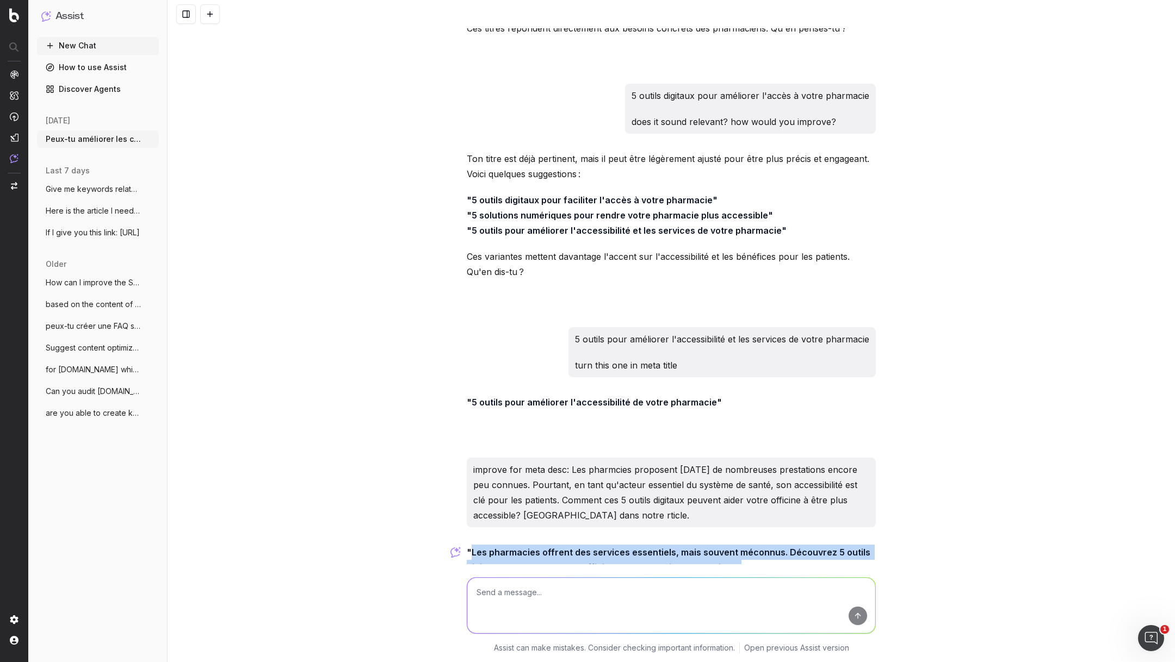
drag, startPoint x: 734, startPoint y: 511, endPoint x: 473, endPoint y: 496, distance: 261.5
click at [473, 547] on strong ""Les pharmacies offrent des services essentiels, mais souvent méconnus. Découvr…" at bounding box center [670, 560] width 406 height 26
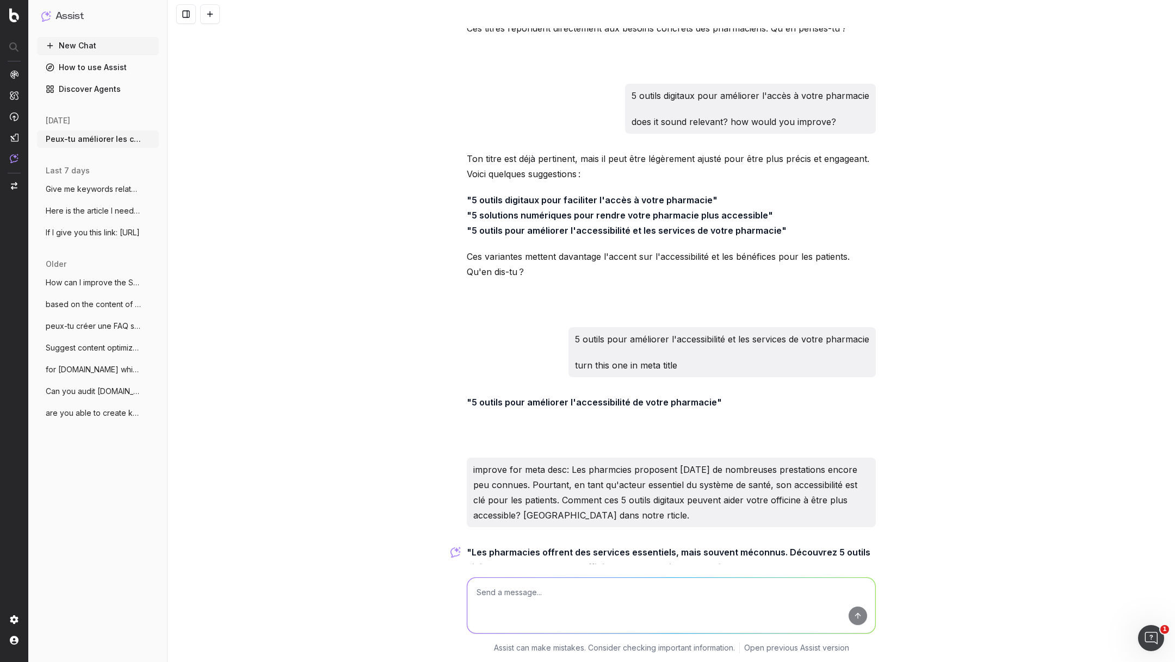
click at [508, 600] on textarea at bounding box center [671, 605] width 408 height 55
paste textarea "[URL][DOMAIN_NAME]"
type textarea "if you could completely rewrite this article, how would you do it: [URL][DOMAIN…"
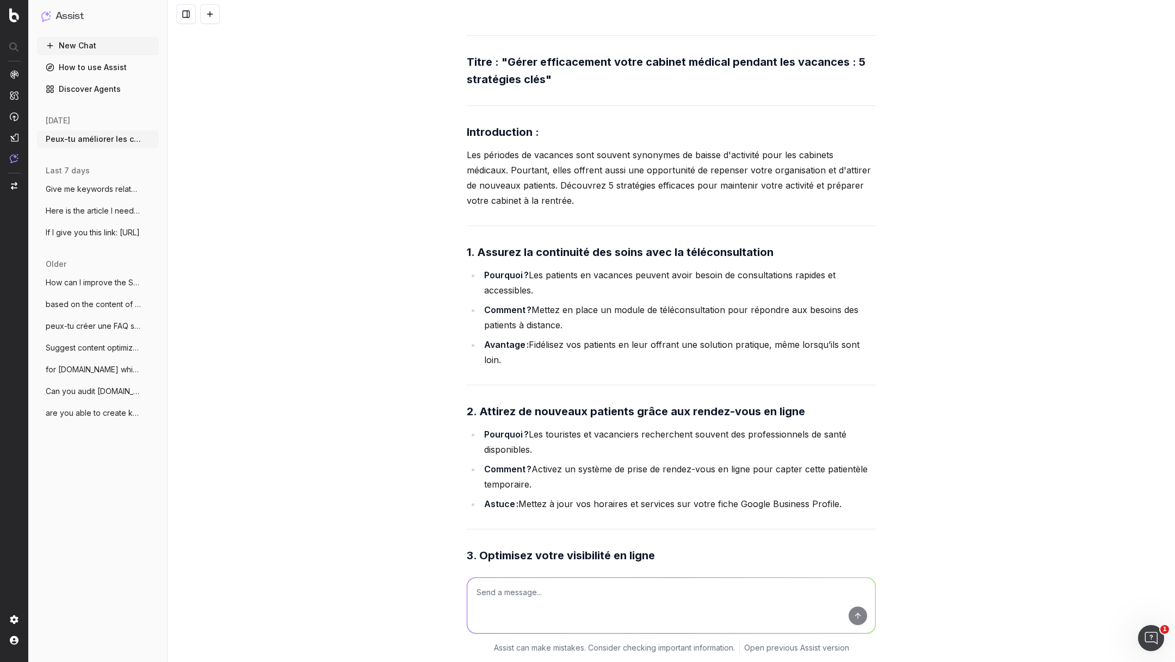
scroll to position [21603, 0]
drag, startPoint x: 469, startPoint y: 226, endPoint x: 776, endPoint y: 218, distance: 307.4
click at [777, 243] on h3 "1. Assurez la continuité des soins avec la téléconsultation" at bounding box center [671, 251] width 409 height 17
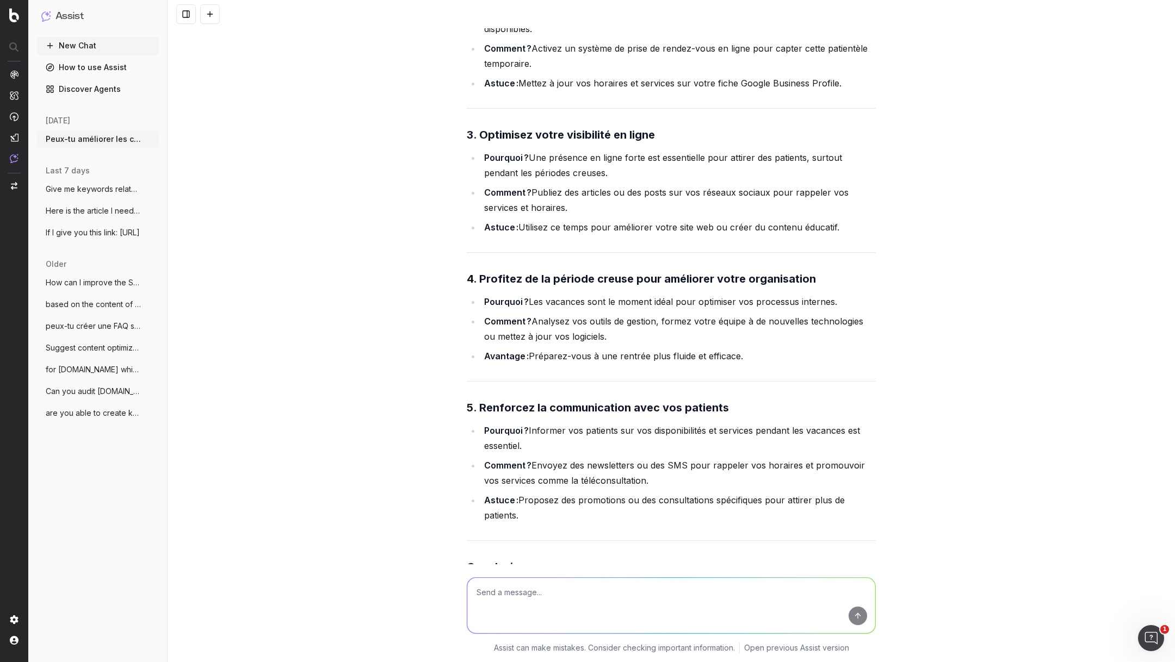
scroll to position [22027, 0]
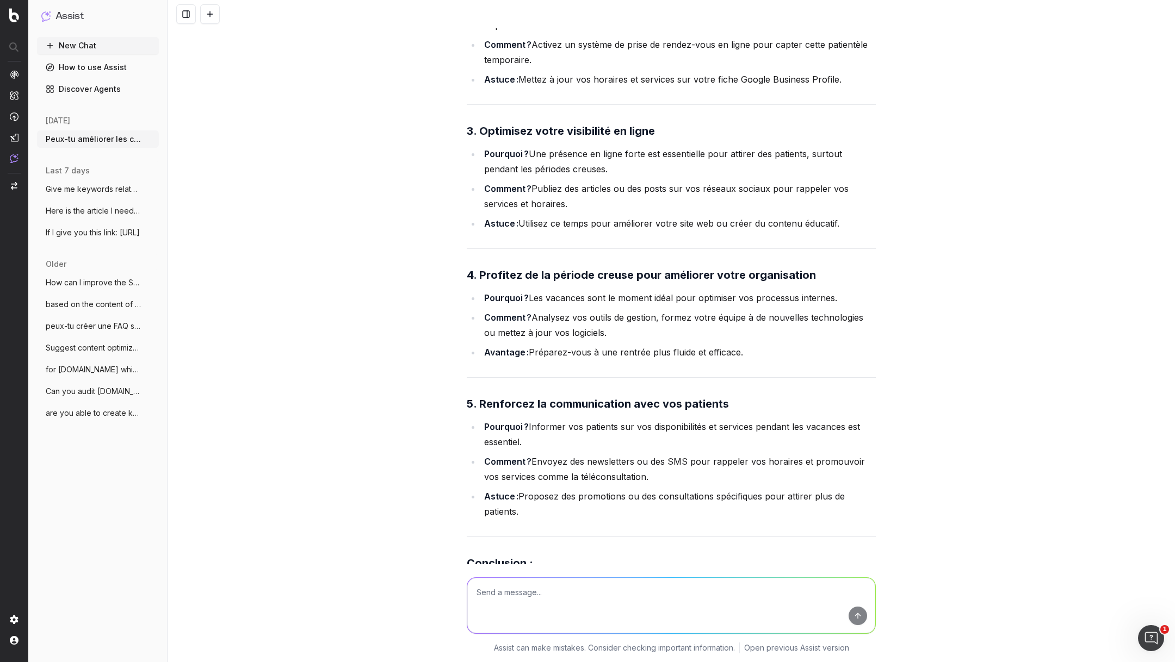
click at [636, 310] on li "Comment ? Analysez vos outils de gestion, formez votre équipe à de nouvelles te…" at bounding box center [678, 325] width 395 height 30
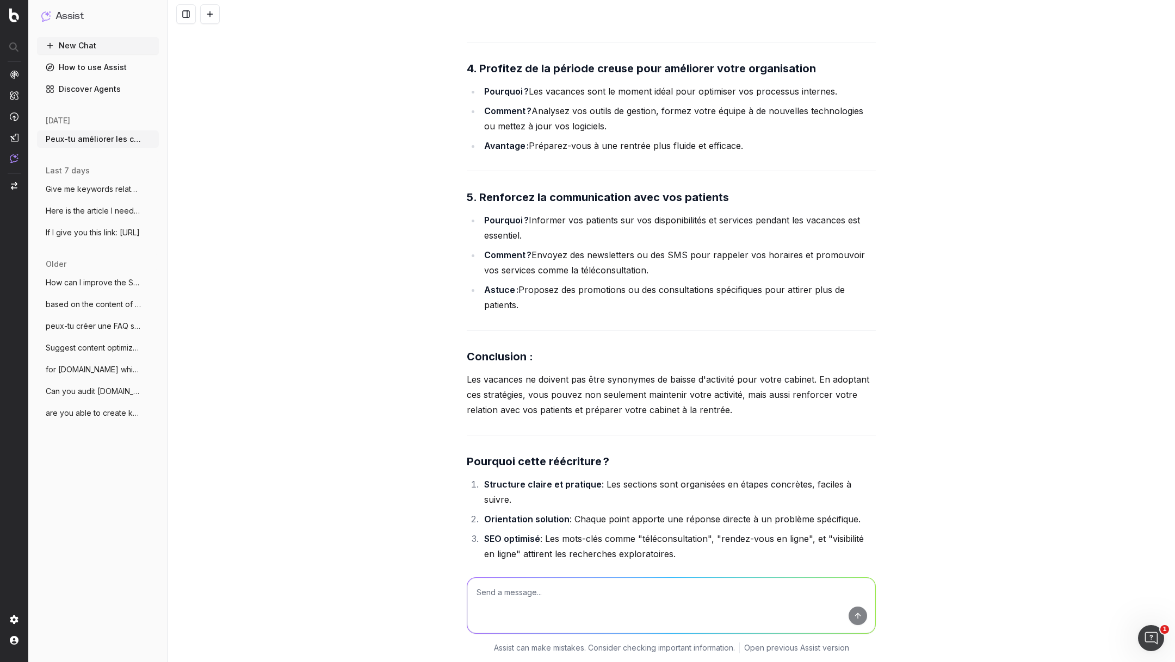
scroll to position [22314, 0]
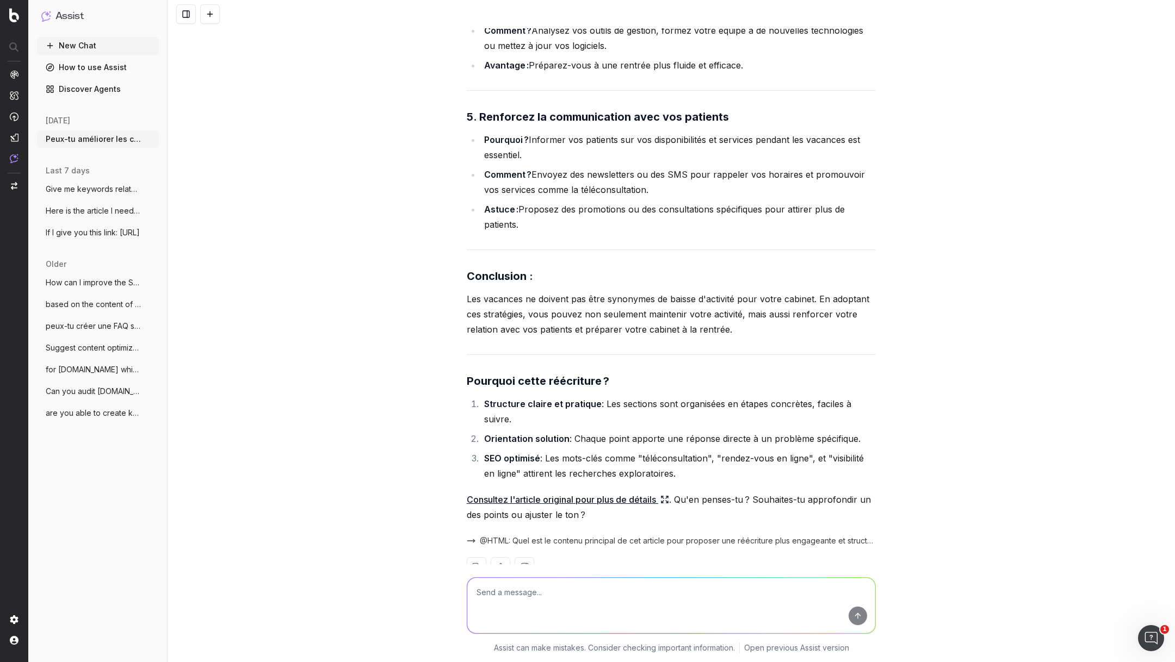
click at [543, 591] on textarea at bounding box center [671, 605] width 408 height 55
type textarea "draft meta desc"
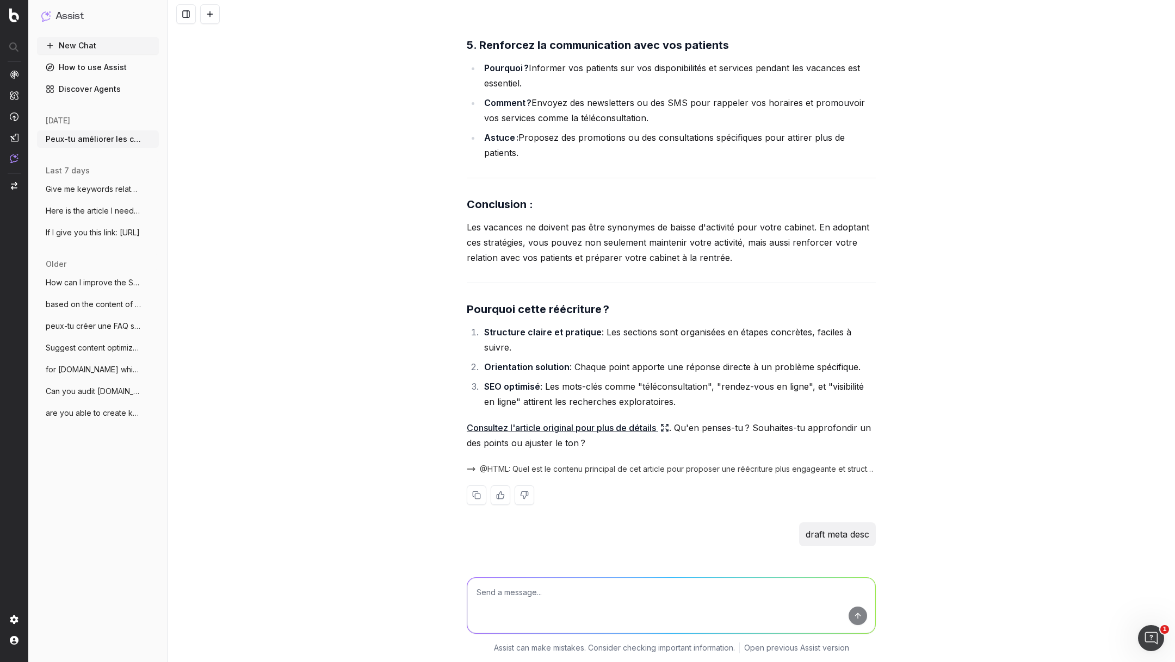
scroll to position [22434, 0]
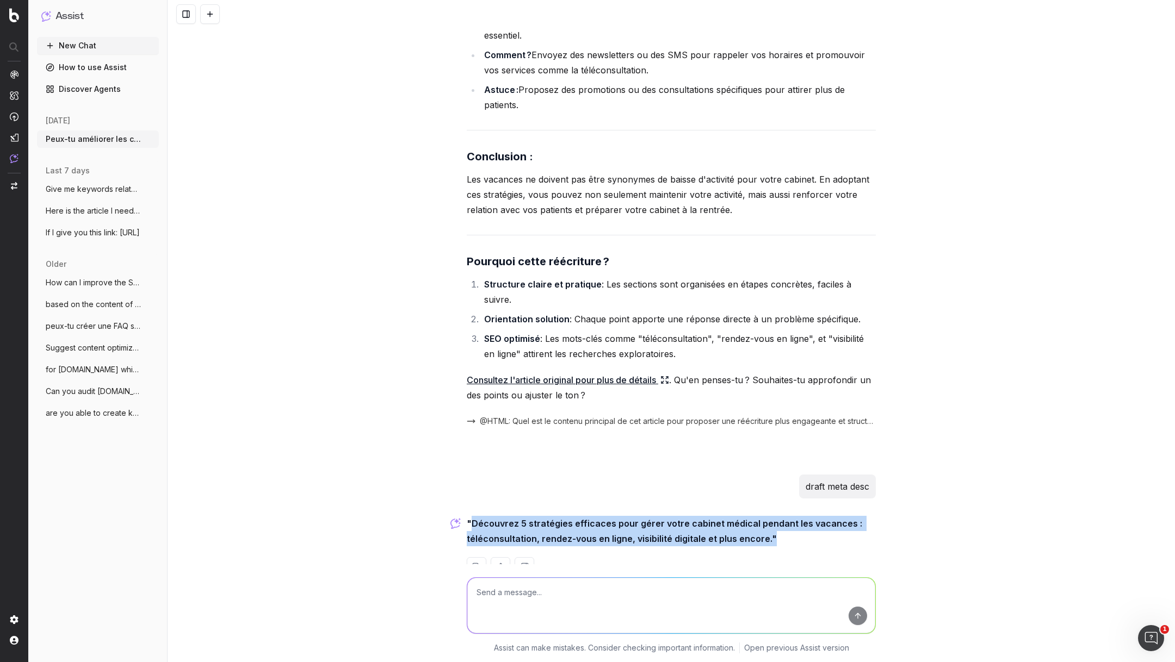
drag, startPoint x: 768, startPoint y: 509, endPoint x: 472, endPoint y: 496, distance: 296.1
click at [472, 518] on strong ""Découvrez 5 stratégies efficaces pour gérer votre cabinet médical pendant les …" at bounding box center [666, 531] width 398 height 26
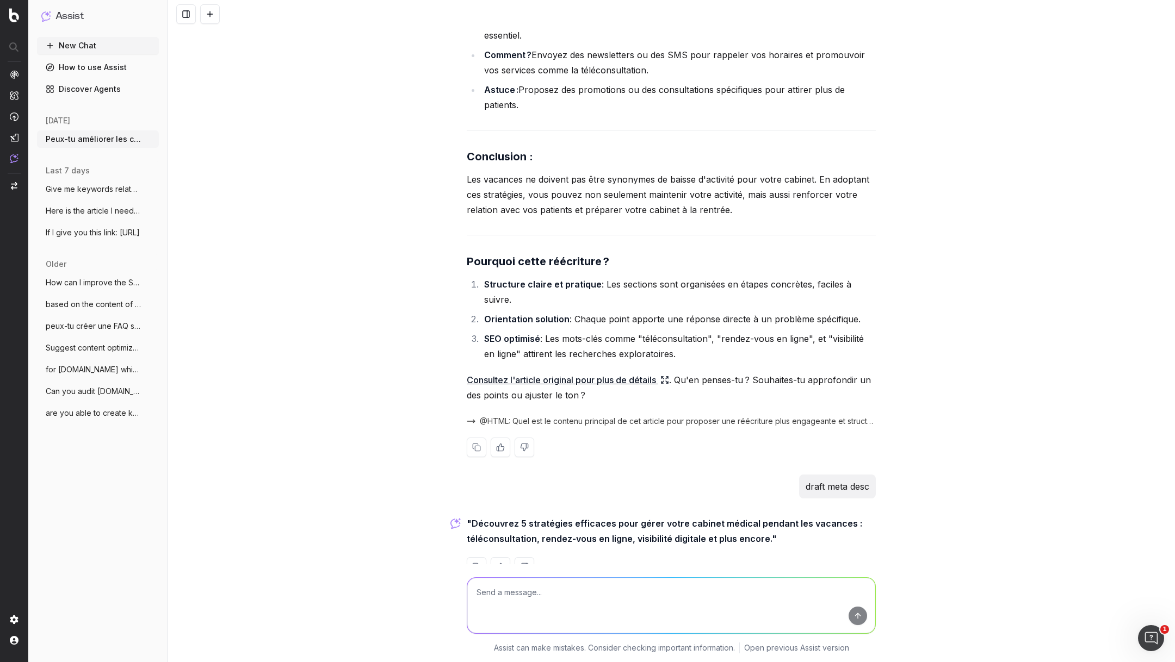
click at [573, 592] on textarea at bounding box center [671, 605] width 408 height 55
paste textarea "3 moyens de gagner facilement du temps pour faire face à la pénurie de secrétai…"
type textarea "améliore: 3 moyens de gagner facilement du temps pour faire face à la pénurie d…"
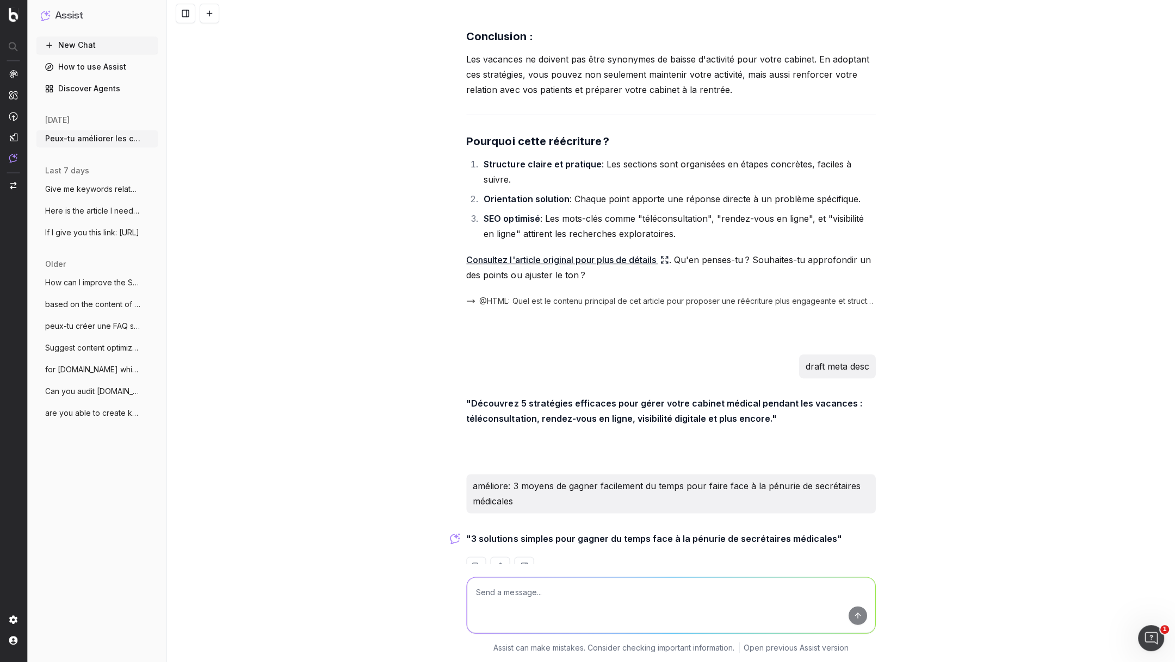
scroll to position [0, 0]
type textarea "non"
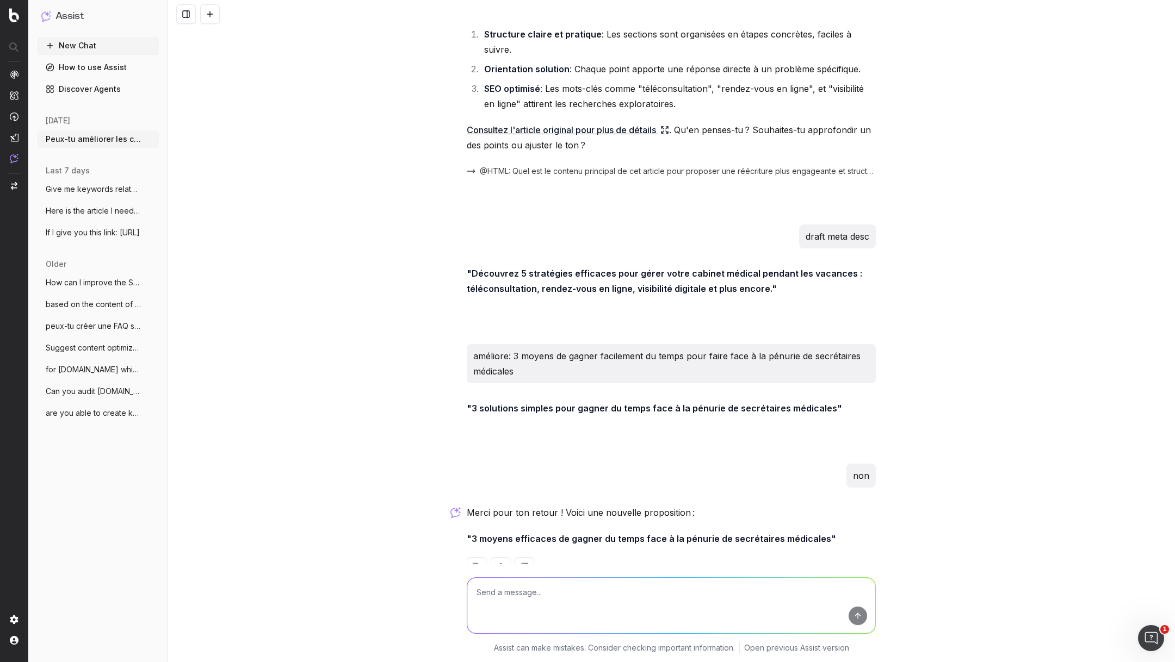
click at [587, 608] on textarea at bounding box center [671, 605] width 408 height 55
type textarea "est-ce que c'est pertinent de parler de la pénurie de secrétaire"
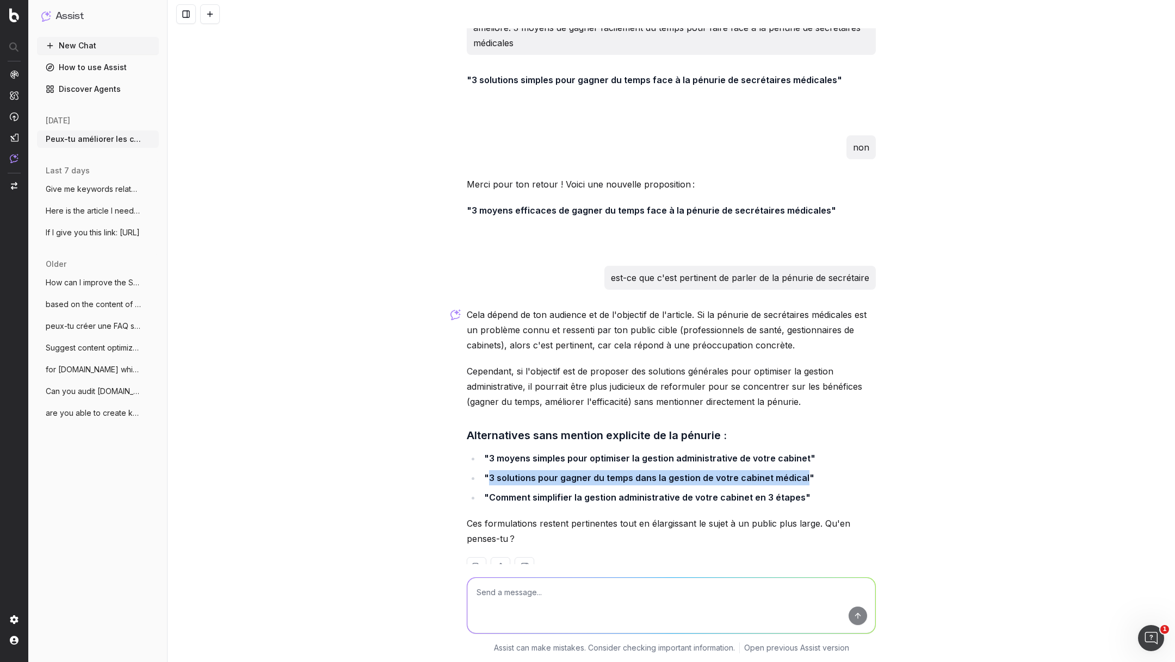
drag, startPoint x: 489, startPoint y: 450, endPoint x: 802, endPoint y: 450, distance: 312.7
click at [802, 473] on strong ""3 solutions pour gagner du temps dans la gestion de votre cabinet médical"" at bounding box center [649, 478] width 330 height 11
click at [564, 586] on textarea at bounding box center [671, 605] width 408 height 55
paste textarea "3 solutions simple pour gagner du temps dans la gestion de votre cabinet médical"
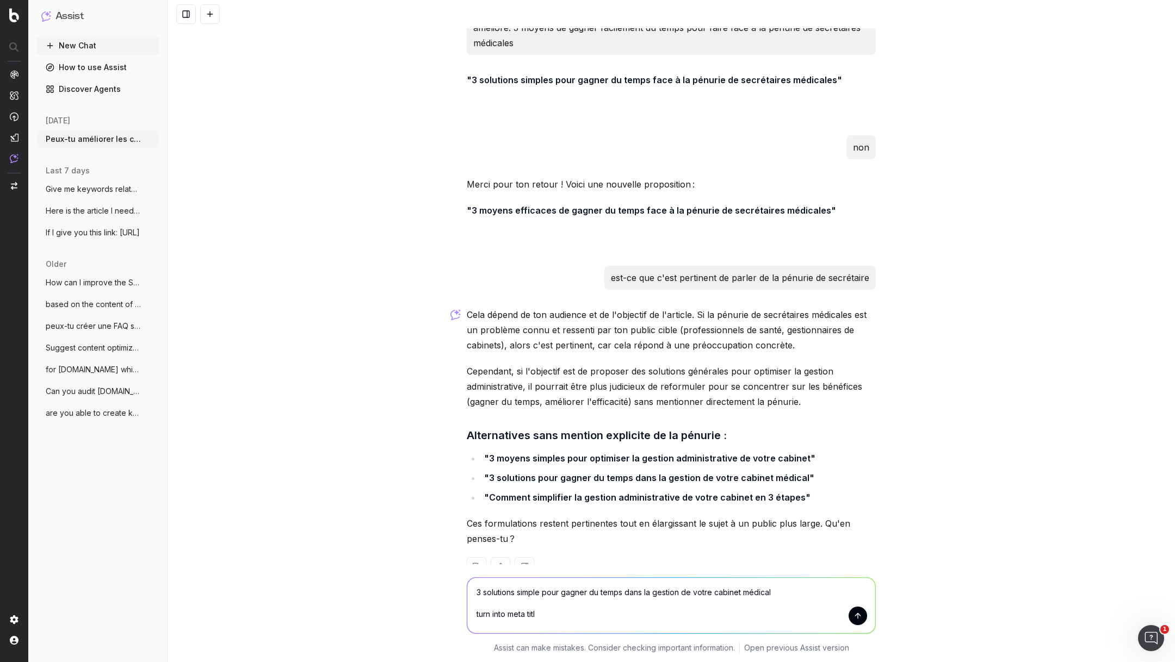
type textarea "3 solutions simple pour gagner du temps dans la gestion de votre cabinet médica…"
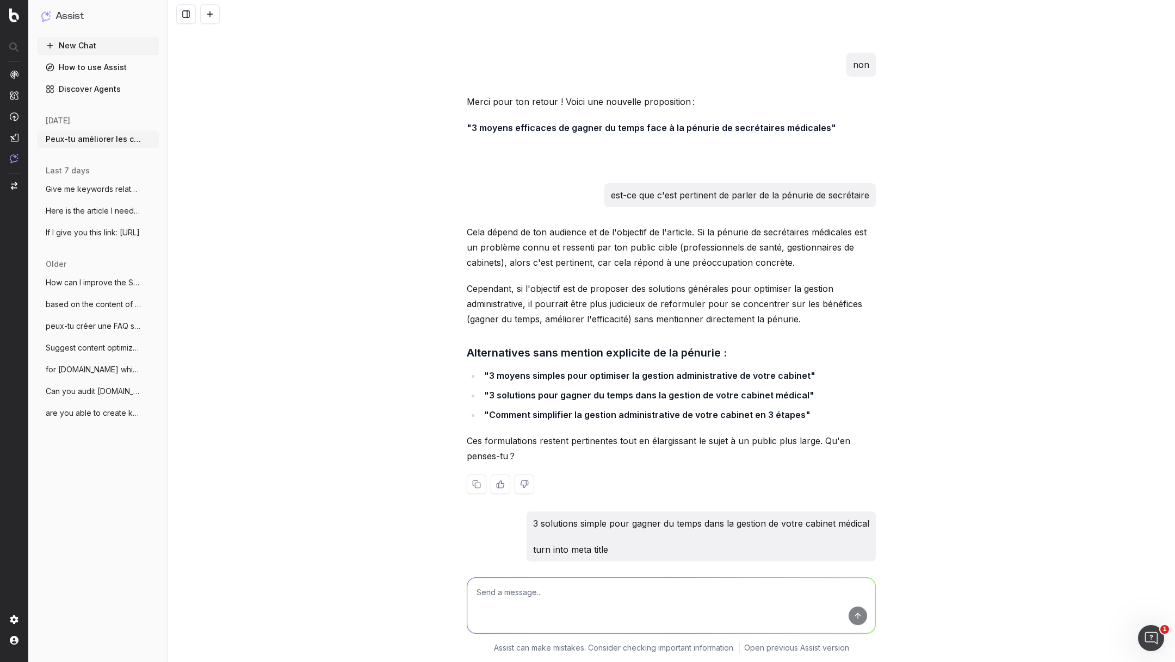
scroll to position [23143, 0]
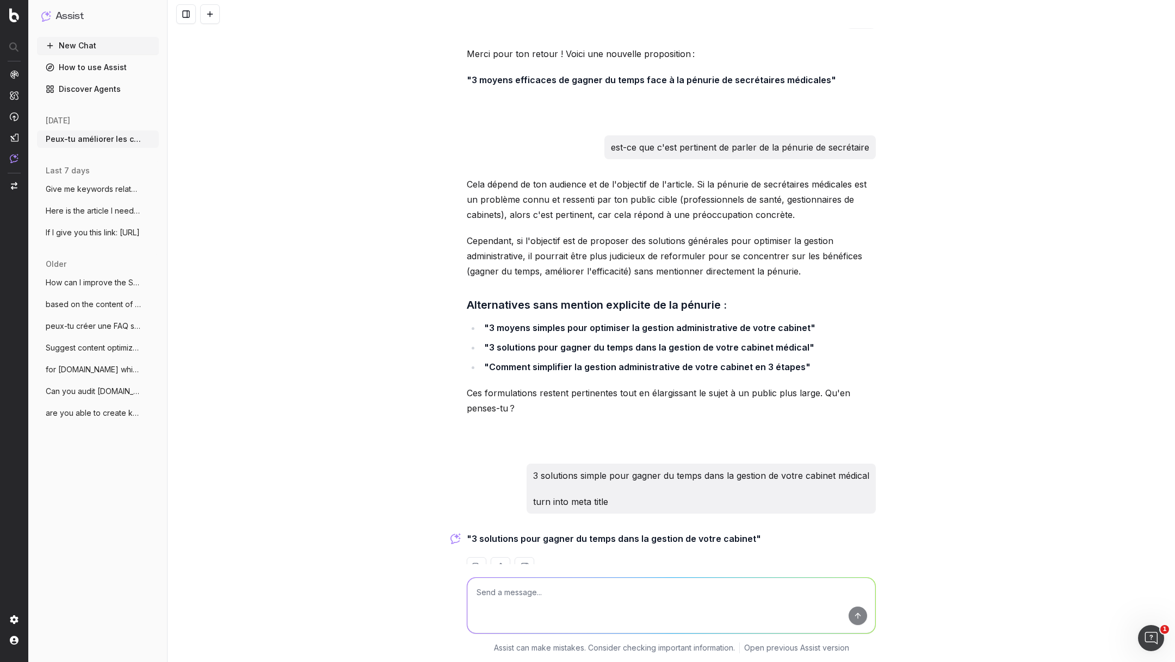
click at [559, 603] on textarea at bounding box center [671, 605] width 408 height 55
click at [595, 603] on textarea at bounding box center [671, 605] width 408 height 55
paste textarea "Manque de temps? Appliquez ces 3 choses dans votre cabinet"
type textarea "Manque de temps? Appliquez ces 3 choses dans votre cabinet"
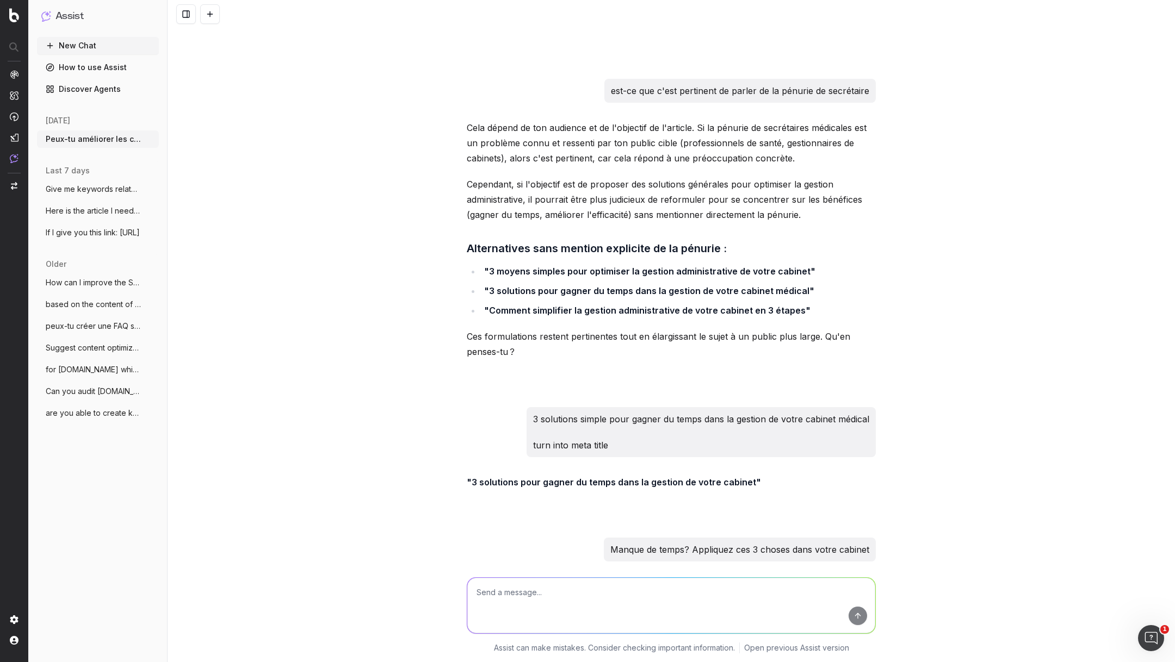
scroll to position [23247, 0]
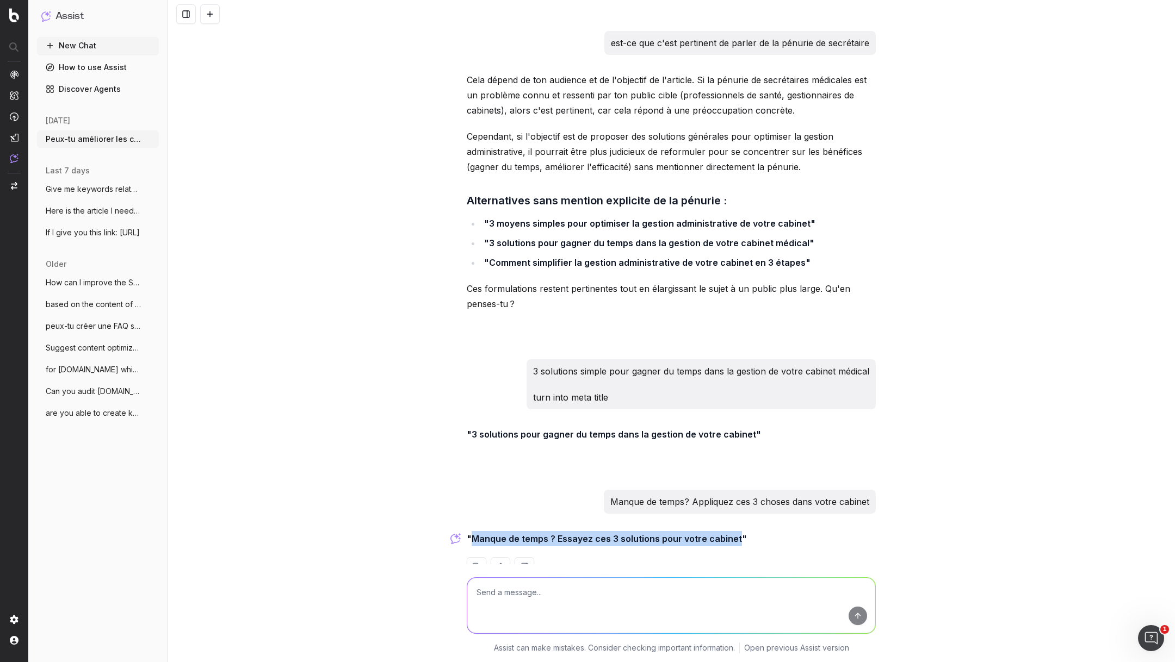
drag, startPoint x: 735, startPoint y: 511, endPoint x: 473, endPoint y: 513, distance: 262.1
click at [473, 533] on strong ""Manque de temps ? Essayez ces 3 solutions pour votre cabinet"" at bounding box center [607, 538] width 280 height 11
